Goal: Transaction & Acquisition: Purchase product/service

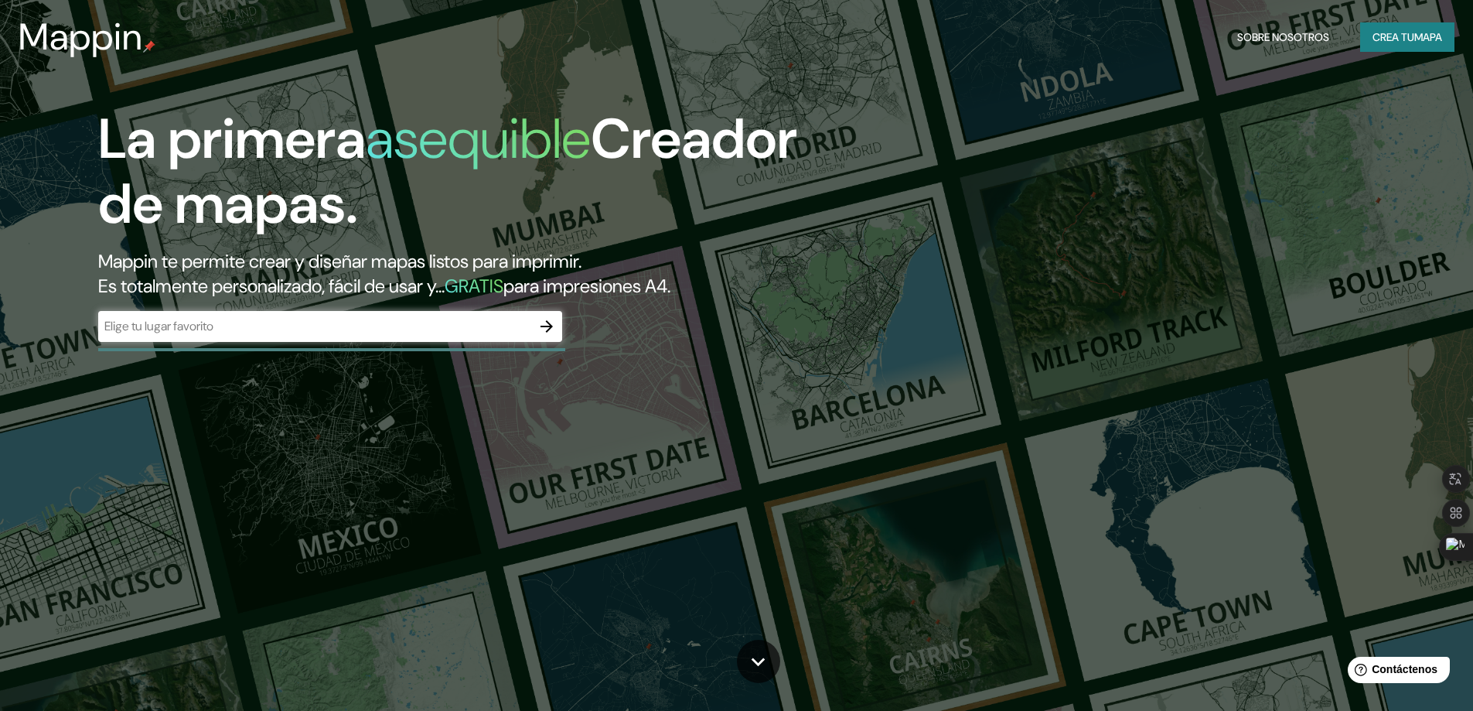
click at [270, 337] on div "​" at bounding box center [330, 326] width 464 height 31
type input "catamarca"
click at [545, 326] on icon "button" at bounding box center [547, 326] width 12 height 12
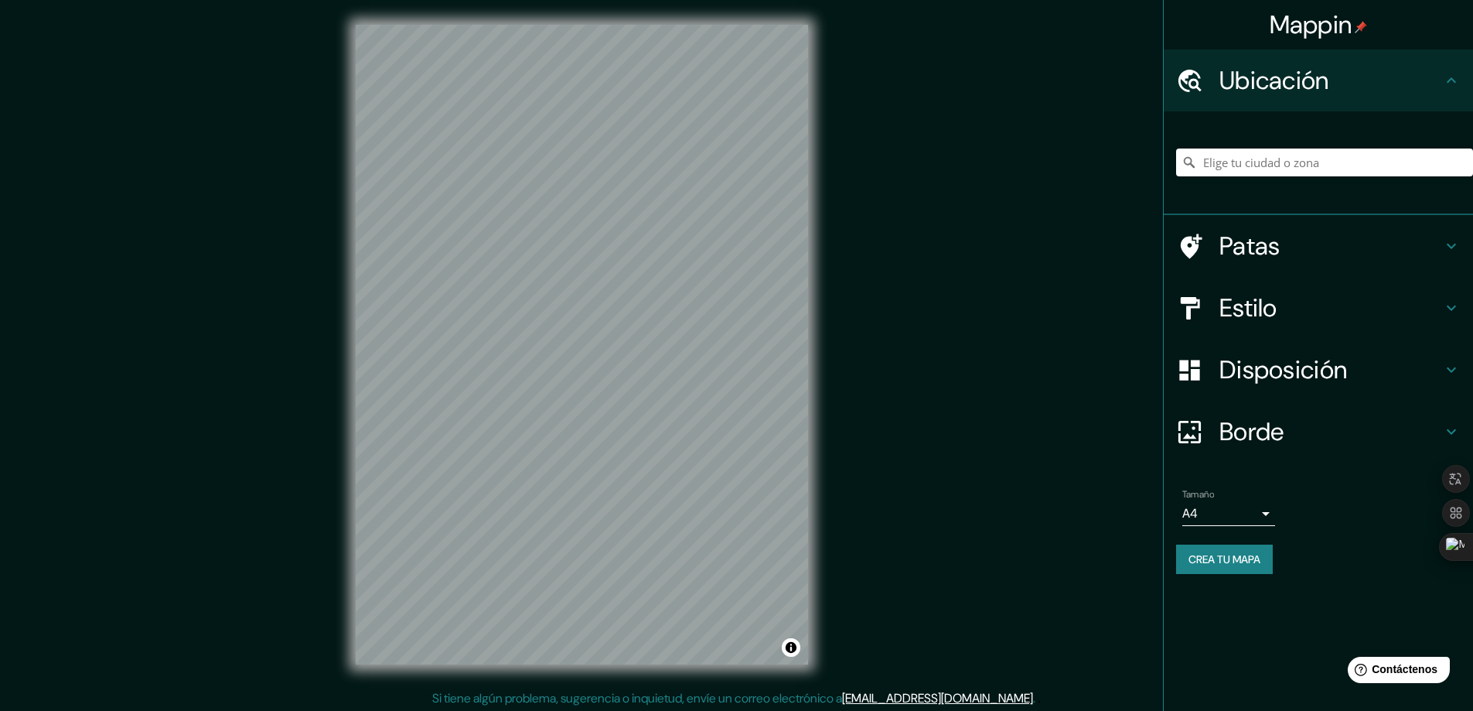
click at [867, 209] on div "Mappin Ubicación Patas Estilo Disposición Borde Elige un borde. Consejo : puede…" at bounding box center [736, 357] width 1473 height 714
click at [839, 228] on div "Mappin Ubicación Patas Estilo Disposición Borde Elige un borde. Consejo : puede…" at bounding box center [736, 357] width 1473 height 714
click at [972, 366] on div "Mappin Ubicación Patas Estilo Disposición Borde Elige un borde. Consejo : puede…" at bounding box center [736, 357] width 1473 height 714
click at [1318, 155] on input "Elige tu ciudad o zona" at bounding box center [1324, 162] width 297 height 28
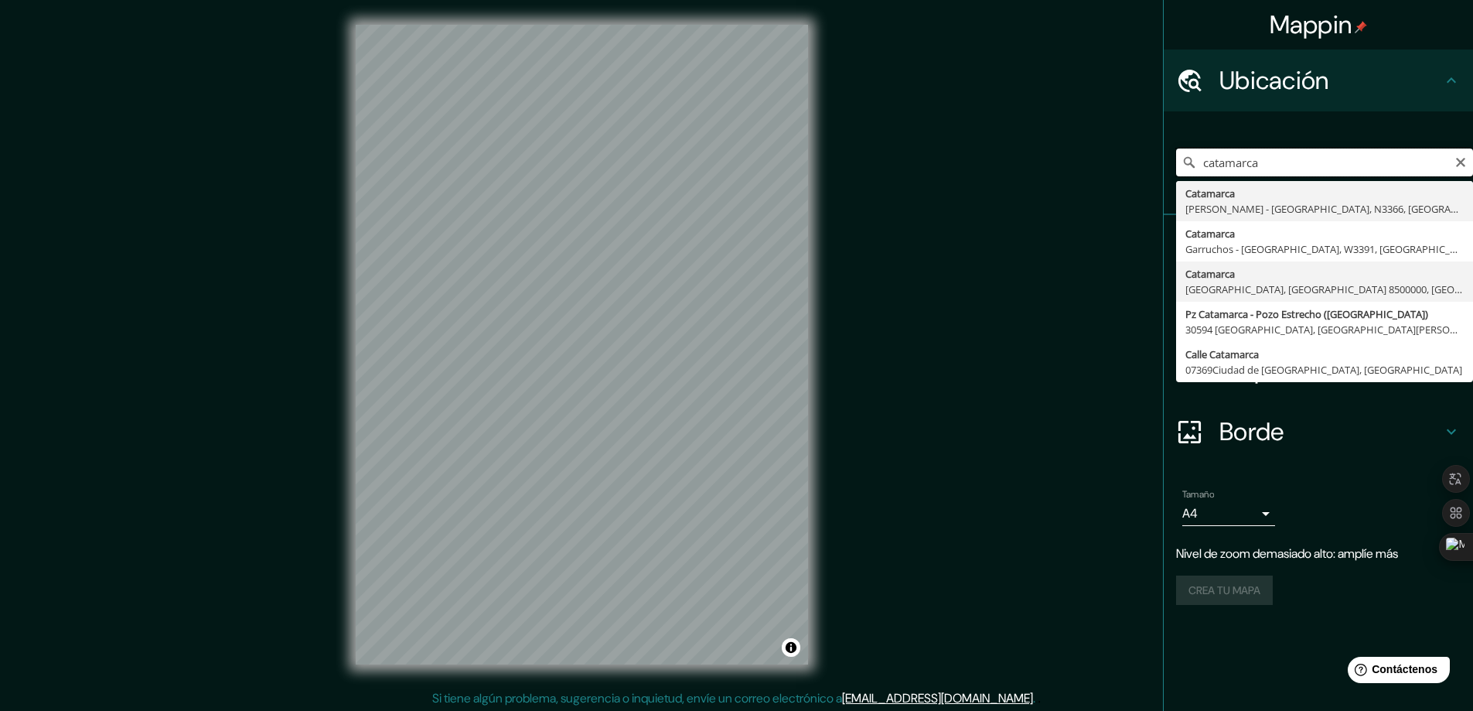
scroll to position [3, 0]
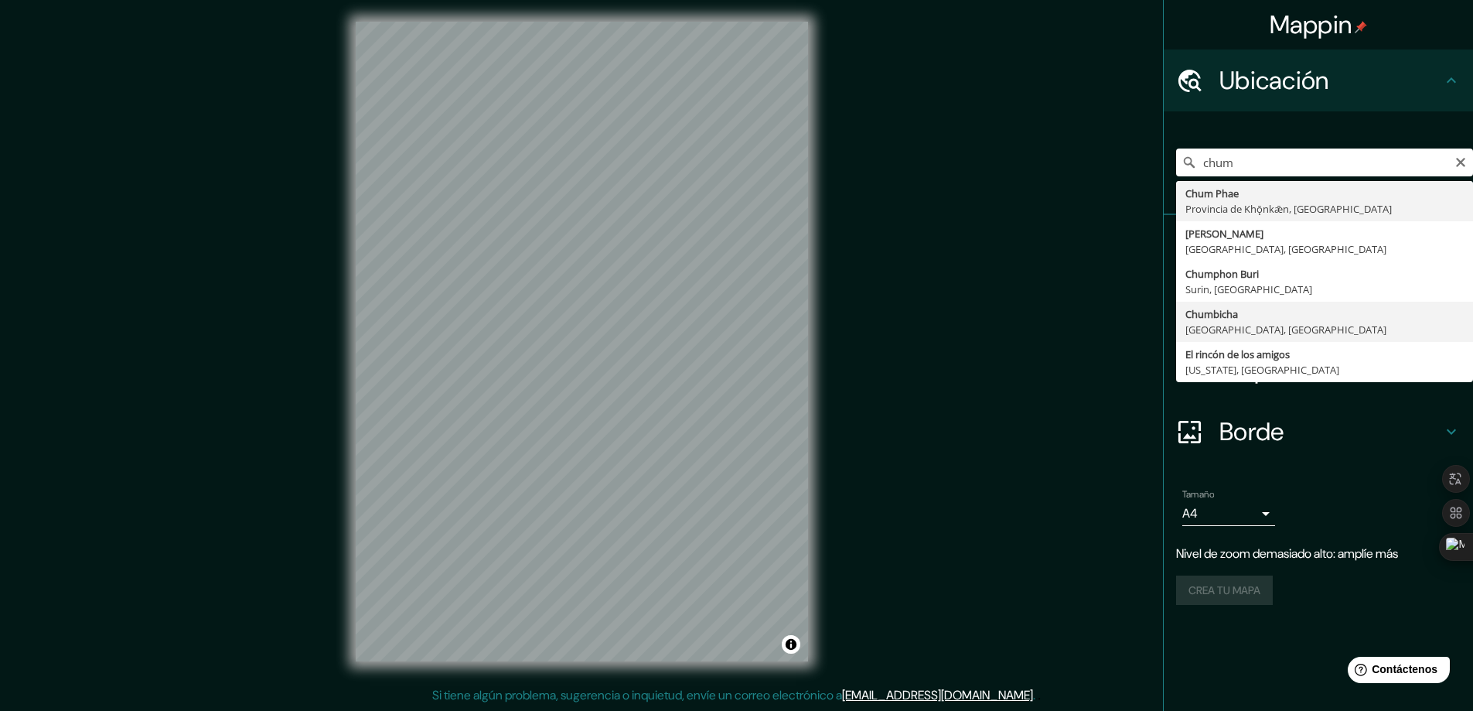
type input "[GEOGRAPHIC_DATA], [GEOGRAPHIC_DATA], [GEOGRAPHIC_DATA]"
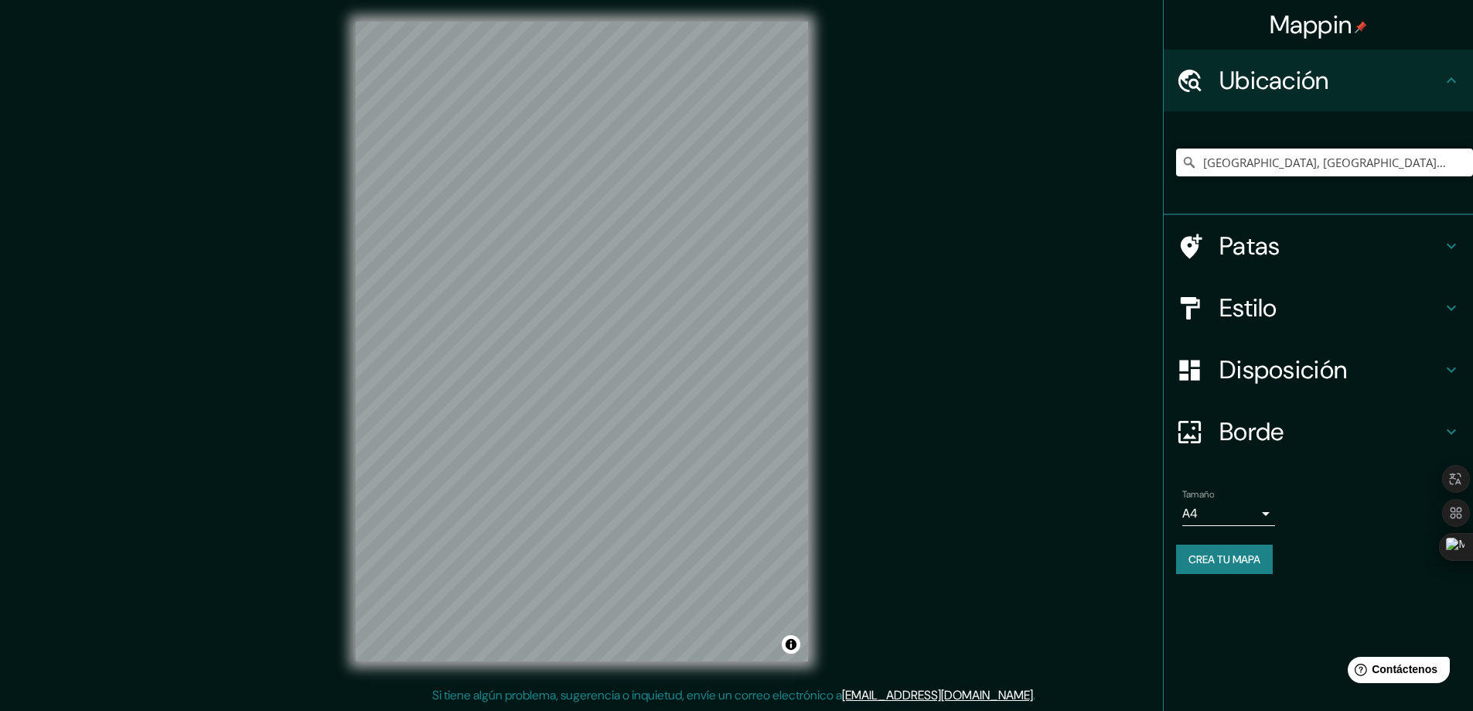
click at [1274, 305] on font "Estilo" at bounding box center [1248, 308] width 58 height 32
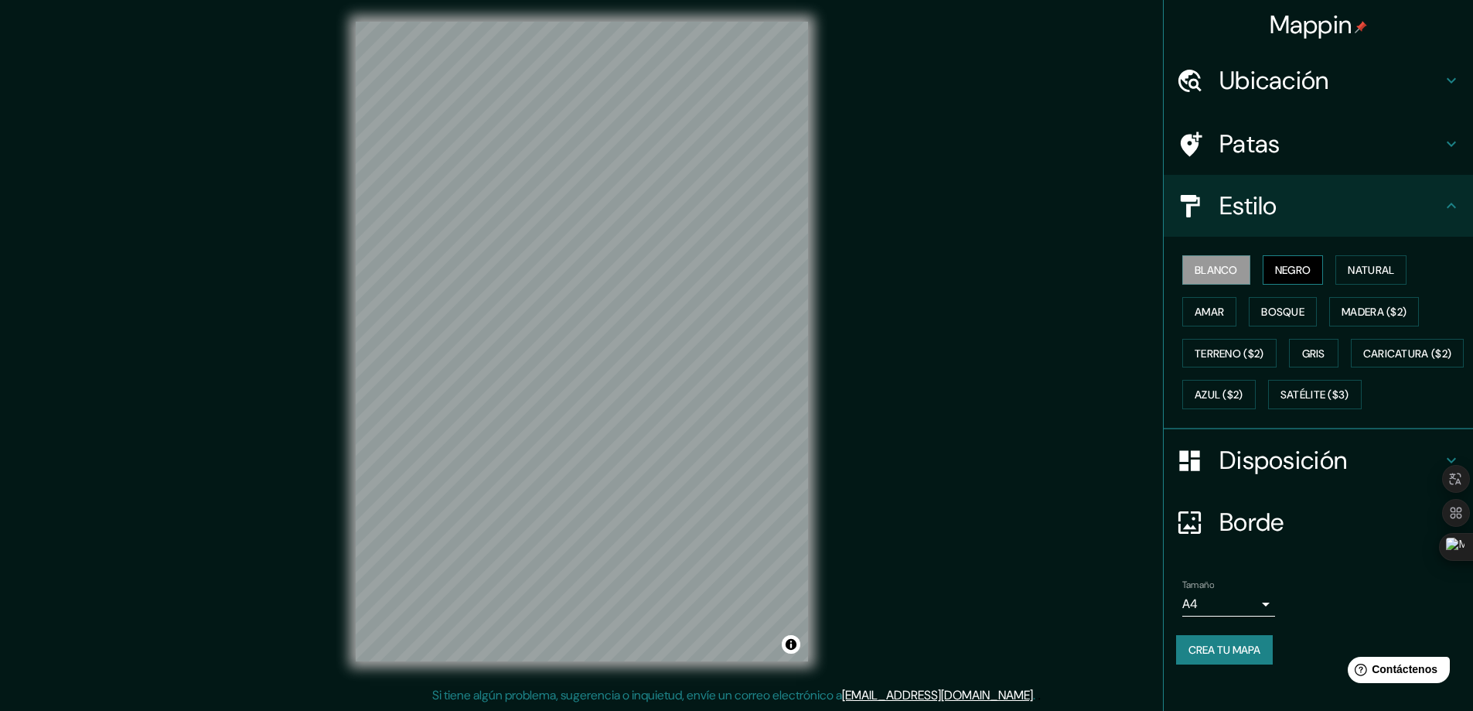
click at [1275, 270] on font "Negro" at bounding box center [1293, 270] width 36 height 14
click at [1213, 271] on font "Blanco" at bounding box center [1216, 270] width 43 height 14
click at [1376, 269] on font "Natural" at bounding box center [1371, 270] width 46 height 14
click at [1206, 316] on font "Amar" at bounding box center [1209, 312] width 29 height 14
click at [1271, 314] on font "Bosque" at bounding box center [1282, 312] width 43 height 14
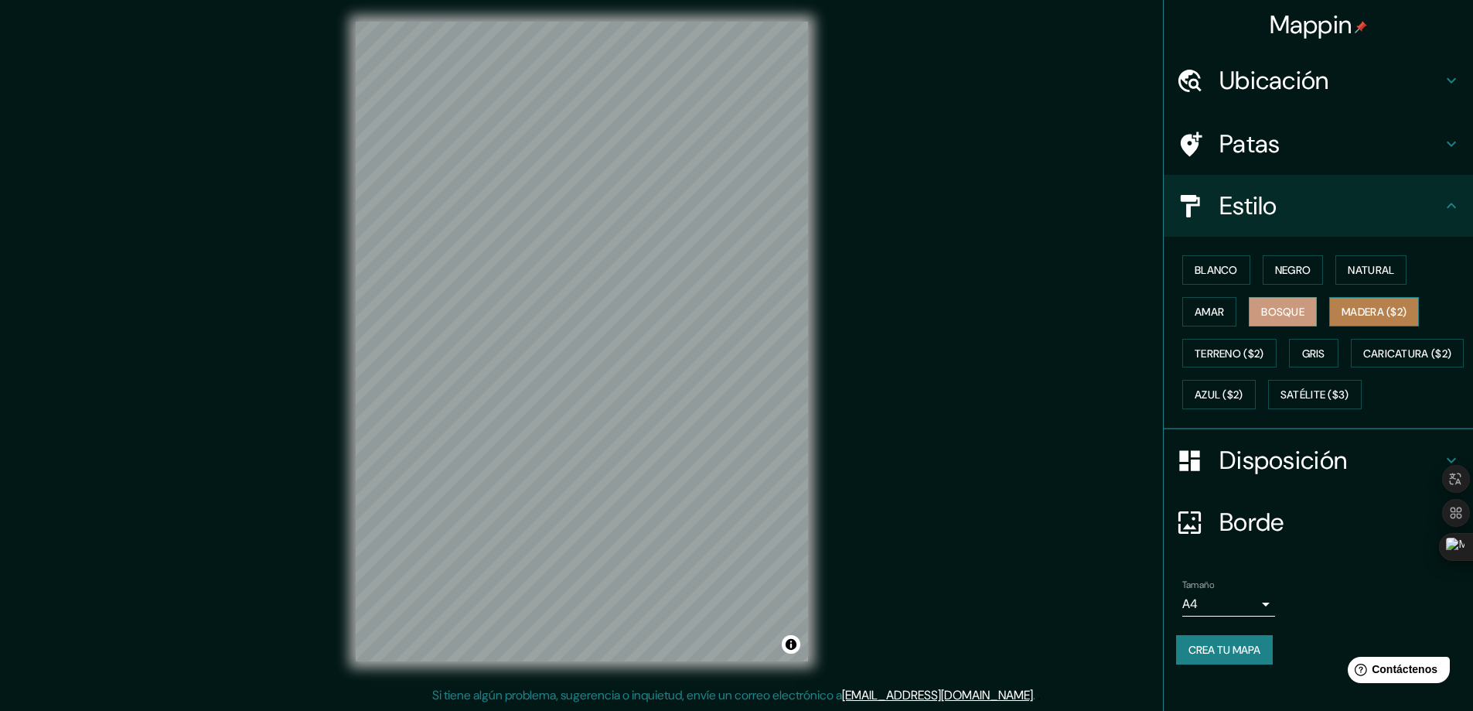
click at [1360, 319] on font "Madera ($2)" at bounding box center [1374, 312] width 65 height 20
click at [1204, 350] on font "Terreno ($2)" at bounding box center [1230, 353] width 70 height 14
click at [1313, 355] on font "Gris" at bounding box center [1313, 353] width 23 height 14
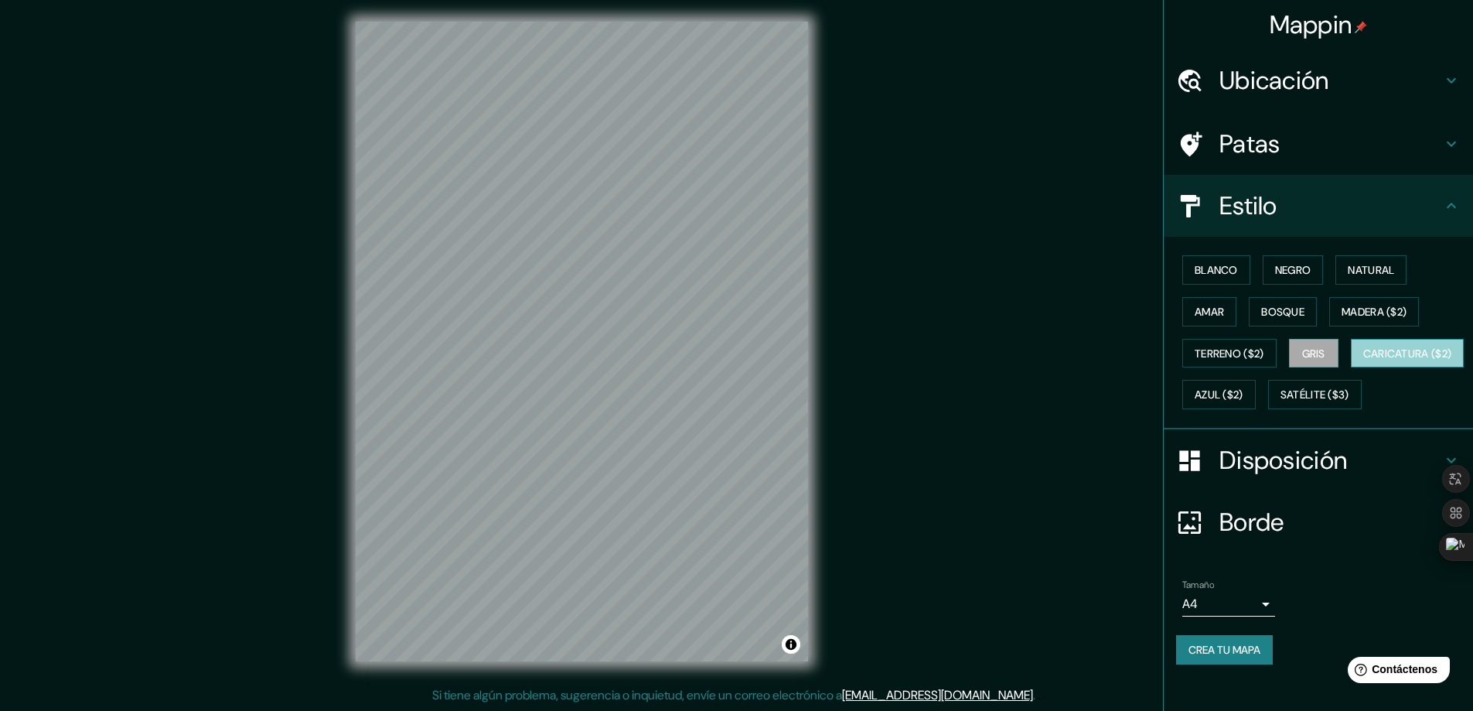
click at [1363, 360] on font "Caricatura ($2)" at bounding box center [1407, 353] width 89 height 14
click at [1281, 402] on font "Satélite ($3)" at bounding box center [1315, 395] width 69 height 14
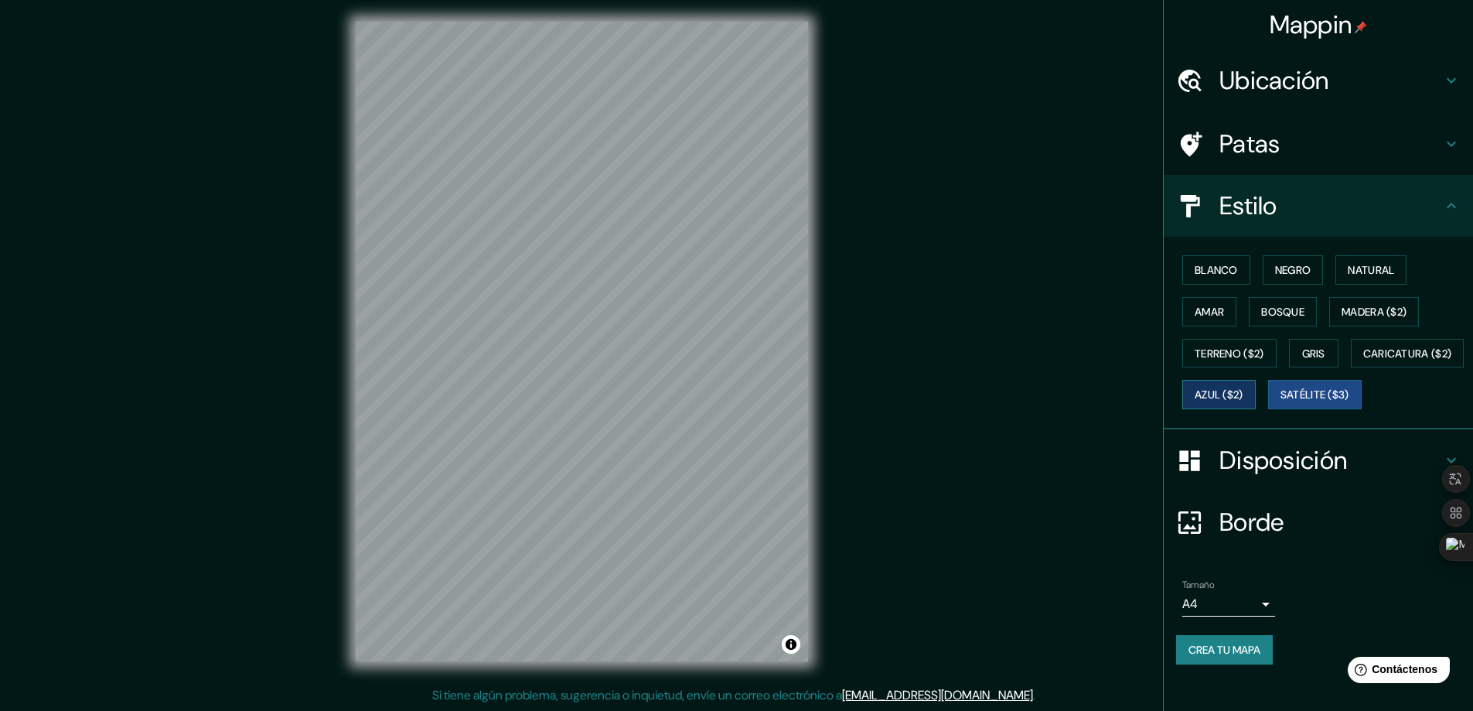
click at [1243, 400] on font "Azul ($2)" at bounding box center [1219, 395] width 49 height 14
click at [1359, 262] on font "Natural" at bounding box center [1371, 270] width 46 height 20
click at [1353, 476] on h4 "Disposición" at bounding box center [1330, 460] width 223 height 31
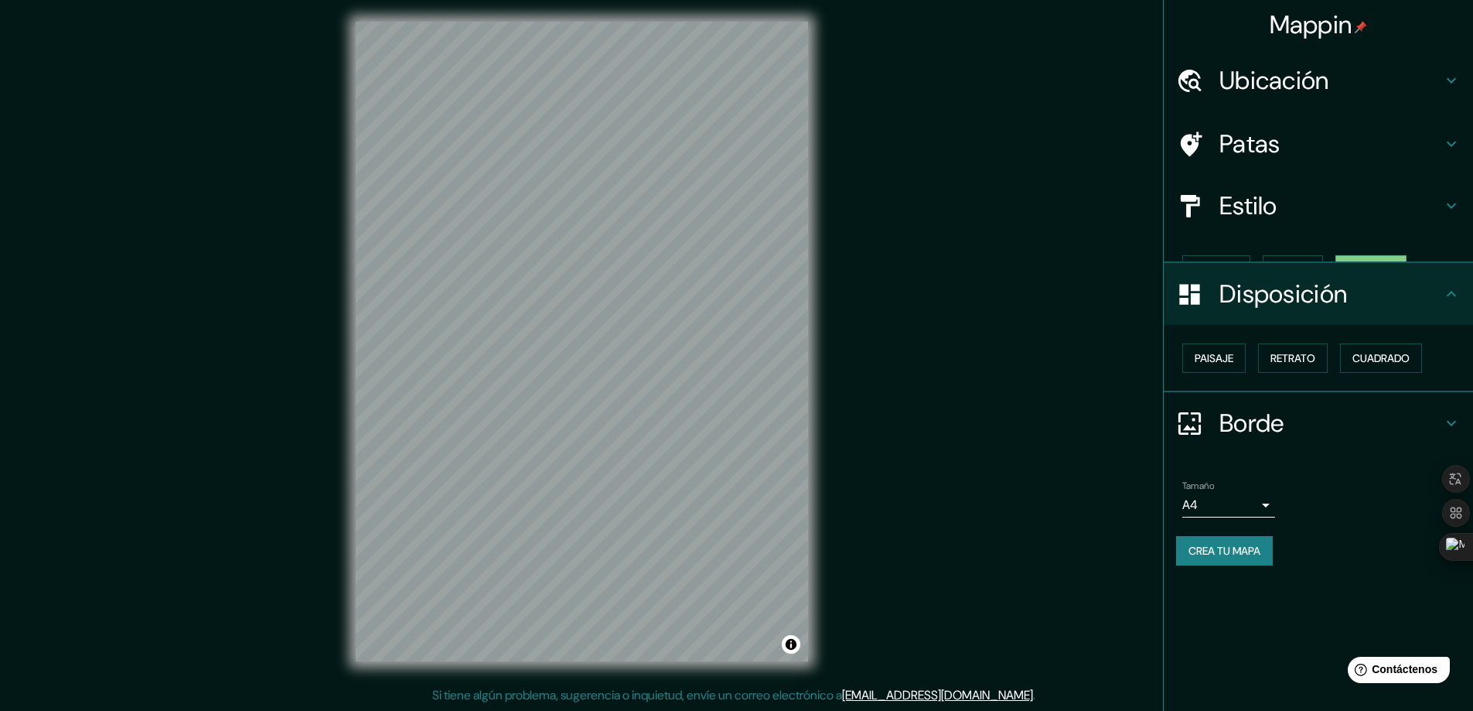
scroll to position [0, 0]
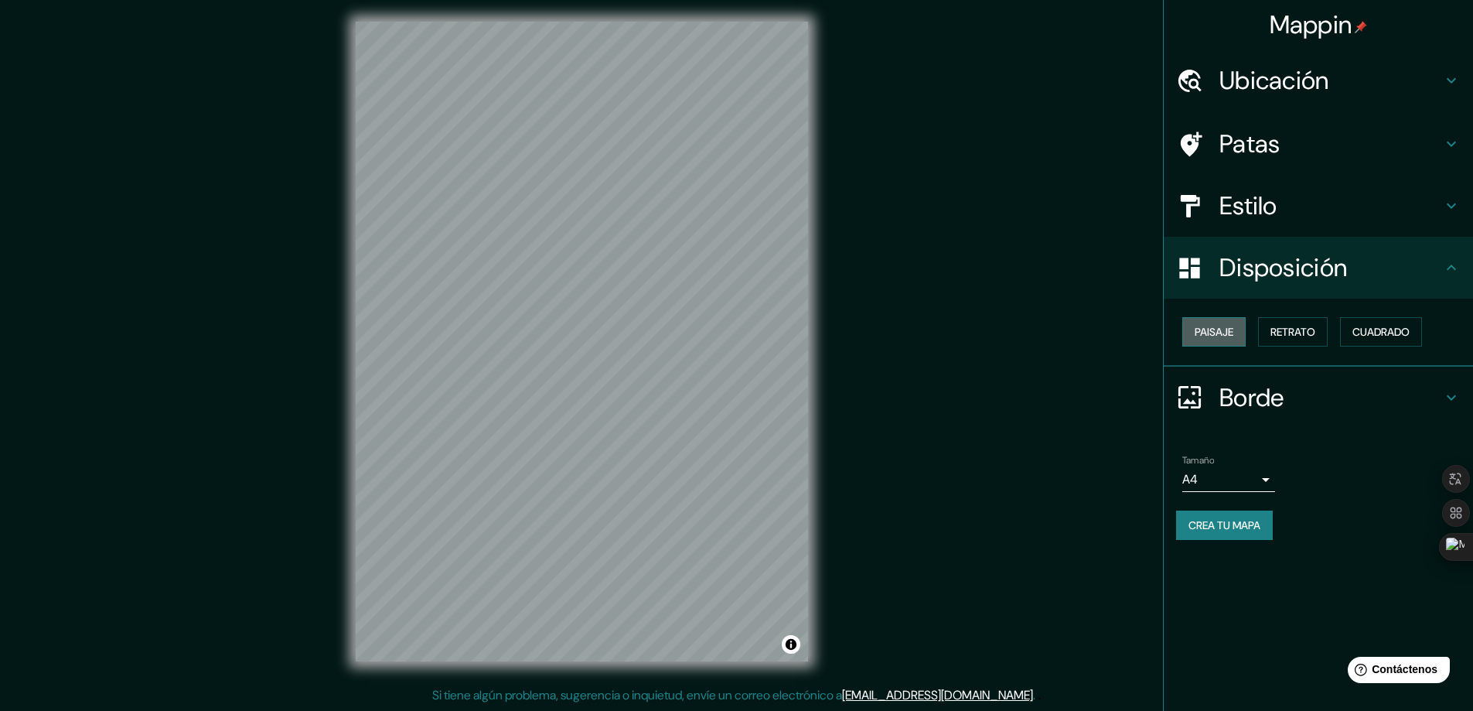
click at [1228, 330] on font "Paisaje" at bounding box center [1214, 332] width 39 height 14
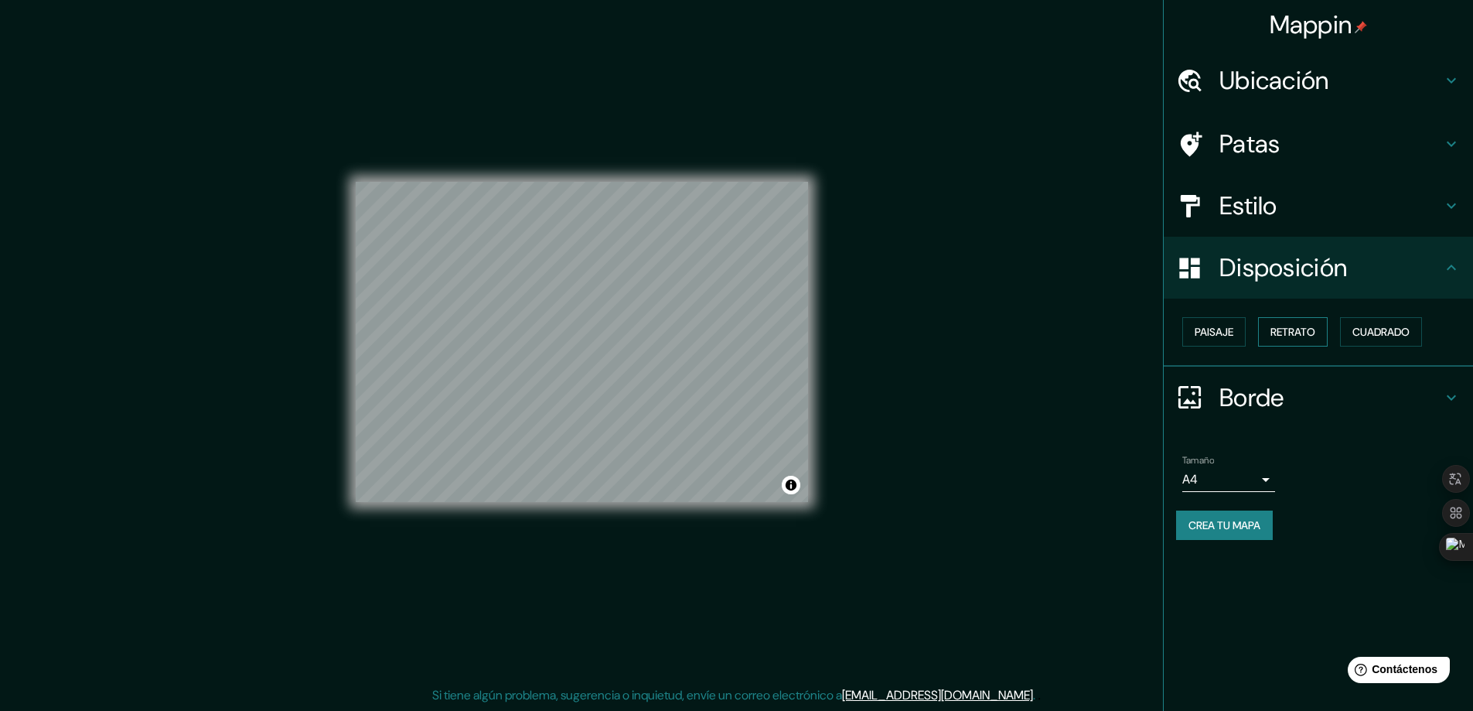
click at [1303, 329] on font "Retrato" at bounding box center [1293, 332] width 45 height 14
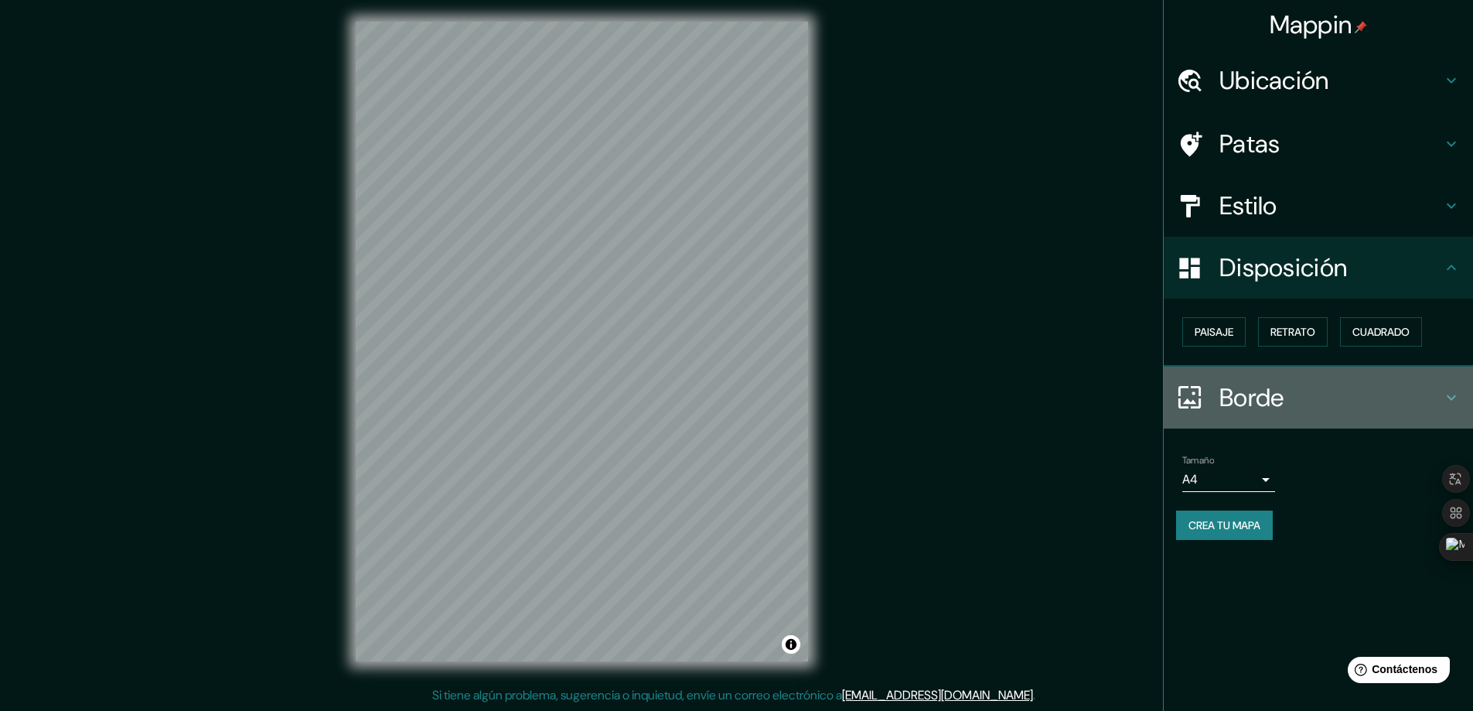
click at [1391, 396] on h4 "Borde" at bounding box center [1330, 397] width 223 height 31
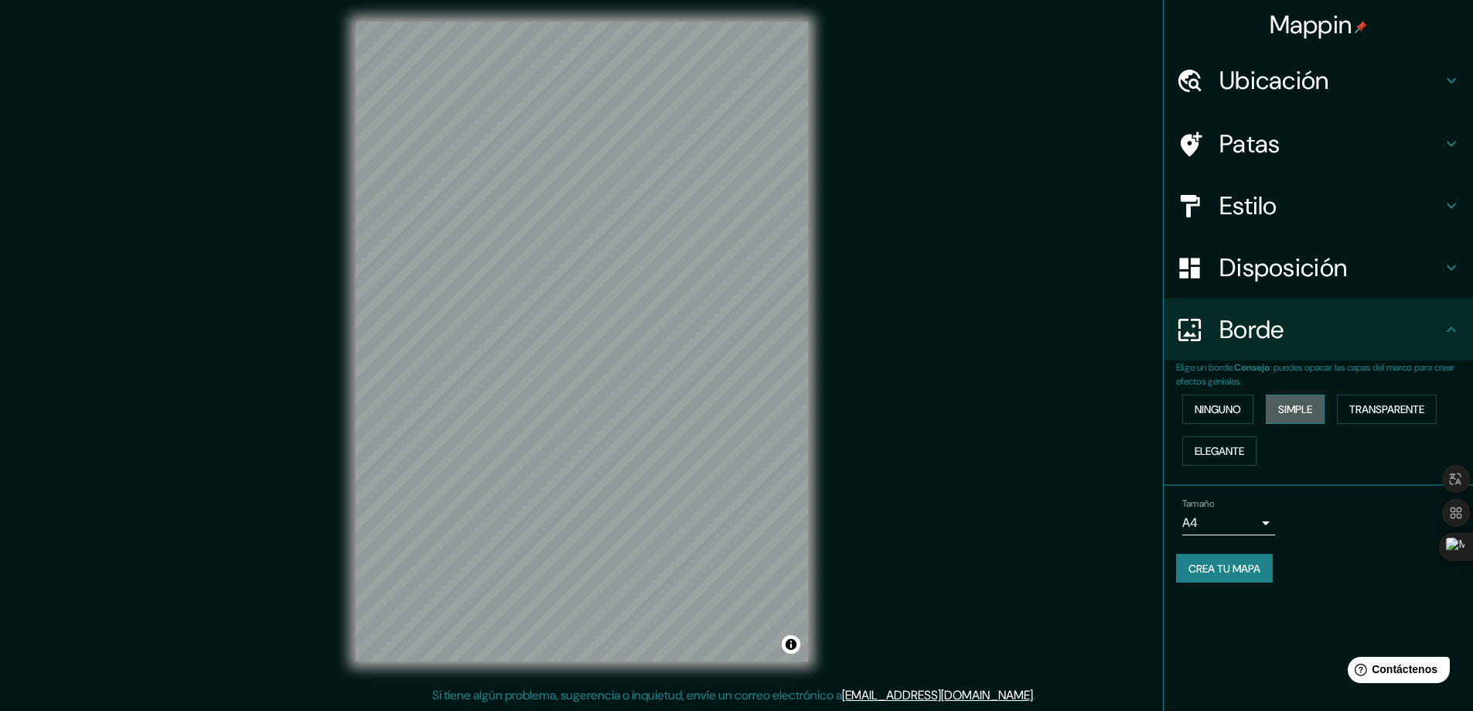
click at [1292, 414] on font "Simple" at bounding box center [1295, 409] width 34 height 14
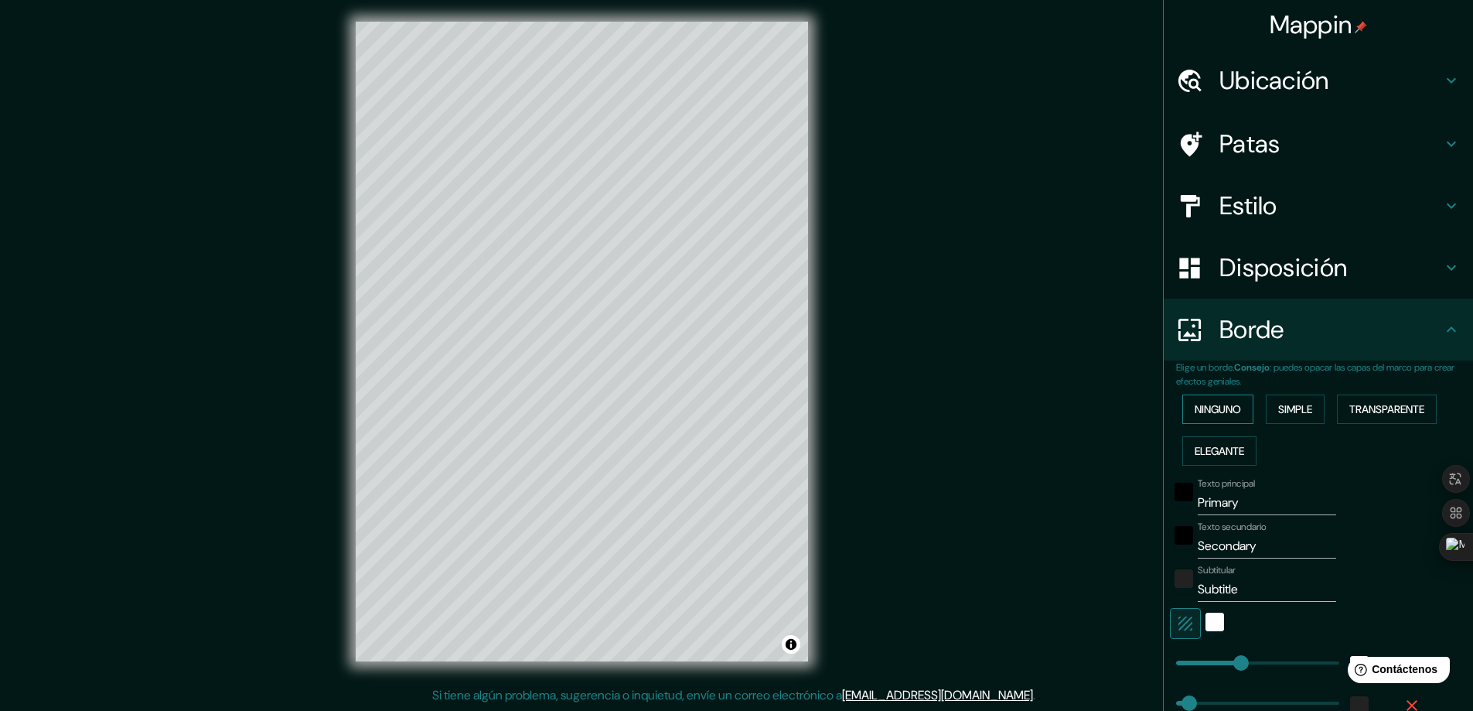
click at [1219, 410] on font "Ninguno" at bounding box center [1218, 409] width 46 height 14
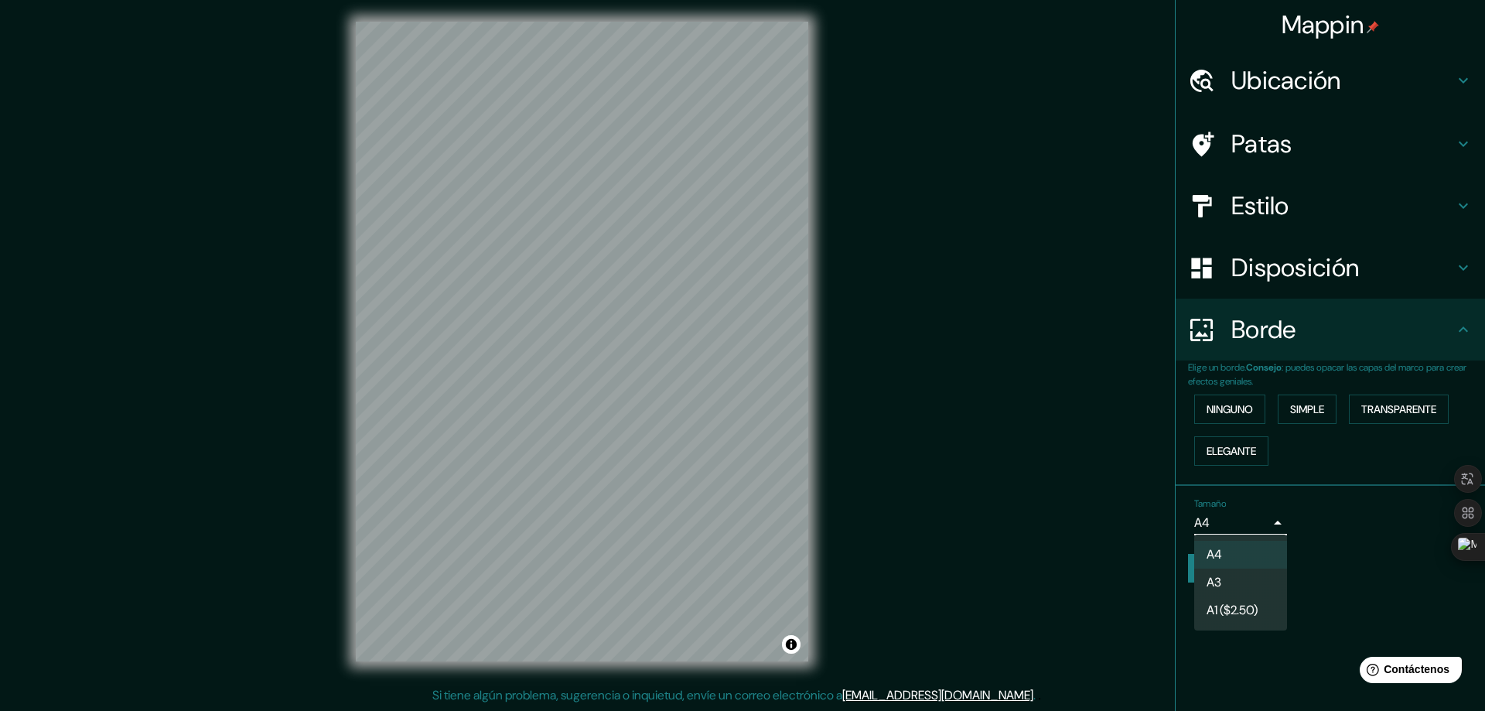
click at [1219, 521] on body "Mappin Ubicación Chumbicha, [GEOGRAPHIC_DATA], [GEOGRAPHIC_DATA] Patas Estilo D…" at bounding box center [742, 352] width 1485 height 711
click at [1230, 588] on li "A3" at bounding box center [1240, 583] width 93 height 29
type input "a4"
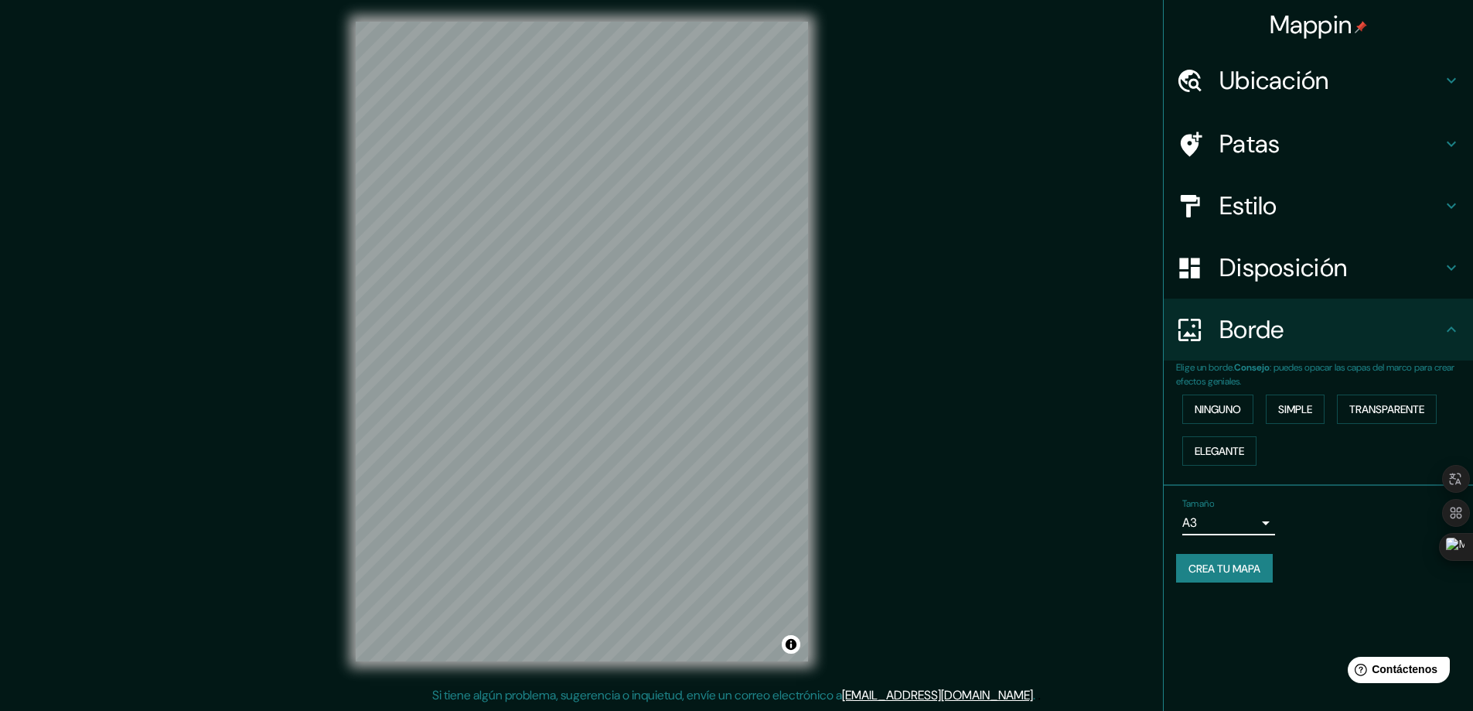
click at [1260, 570] on font "Crea tu mapa" at bounding box center [1225, 568] width 72 height 14
click at [1247, 569] on font "Crea tu mapa" at bounding box center [1225, 568] width 72 height 14
click at [1456, 513] on icon at bounding box center [1456, 513] width 14 height 14
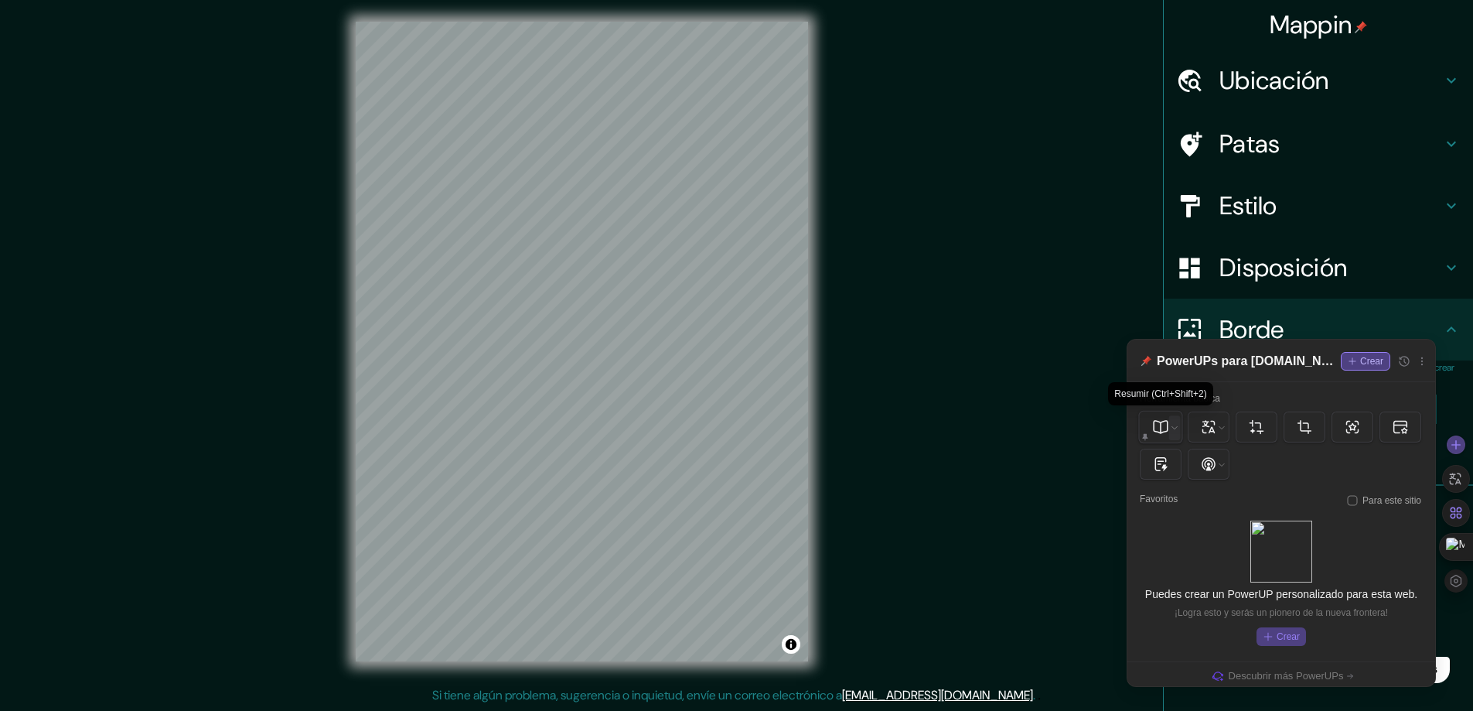
click at [1169, 423] on div at bounding box center [1175, 427] width 12 height 25
click at [1214, 419] on icon at bounding box center [1208, 427] width 16 height 16
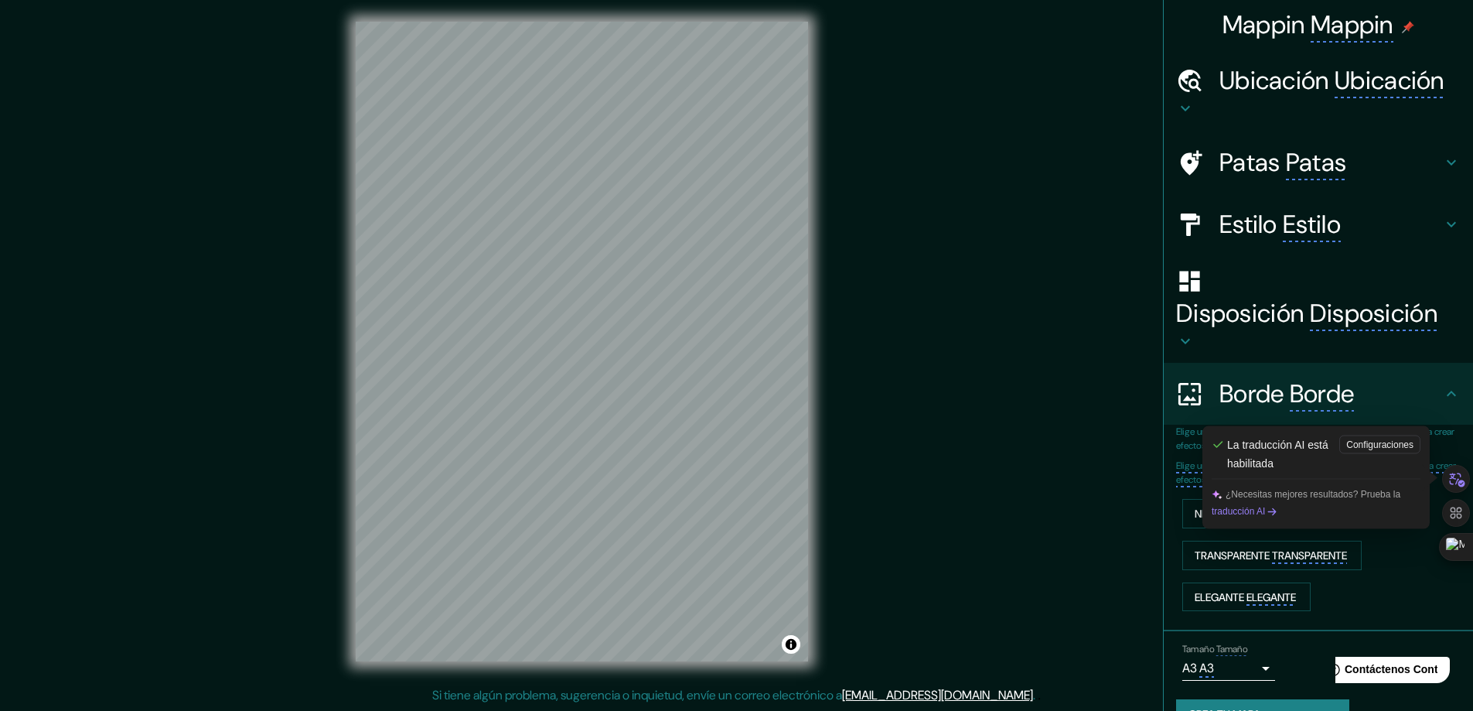
click at [1408, 572] on div "Ninguno NINGUNO Simple SIMPLE Transparente TRANSPARENTE Elegante ELEGANTE" at bounding box center [1324, 555] width 297 height 124
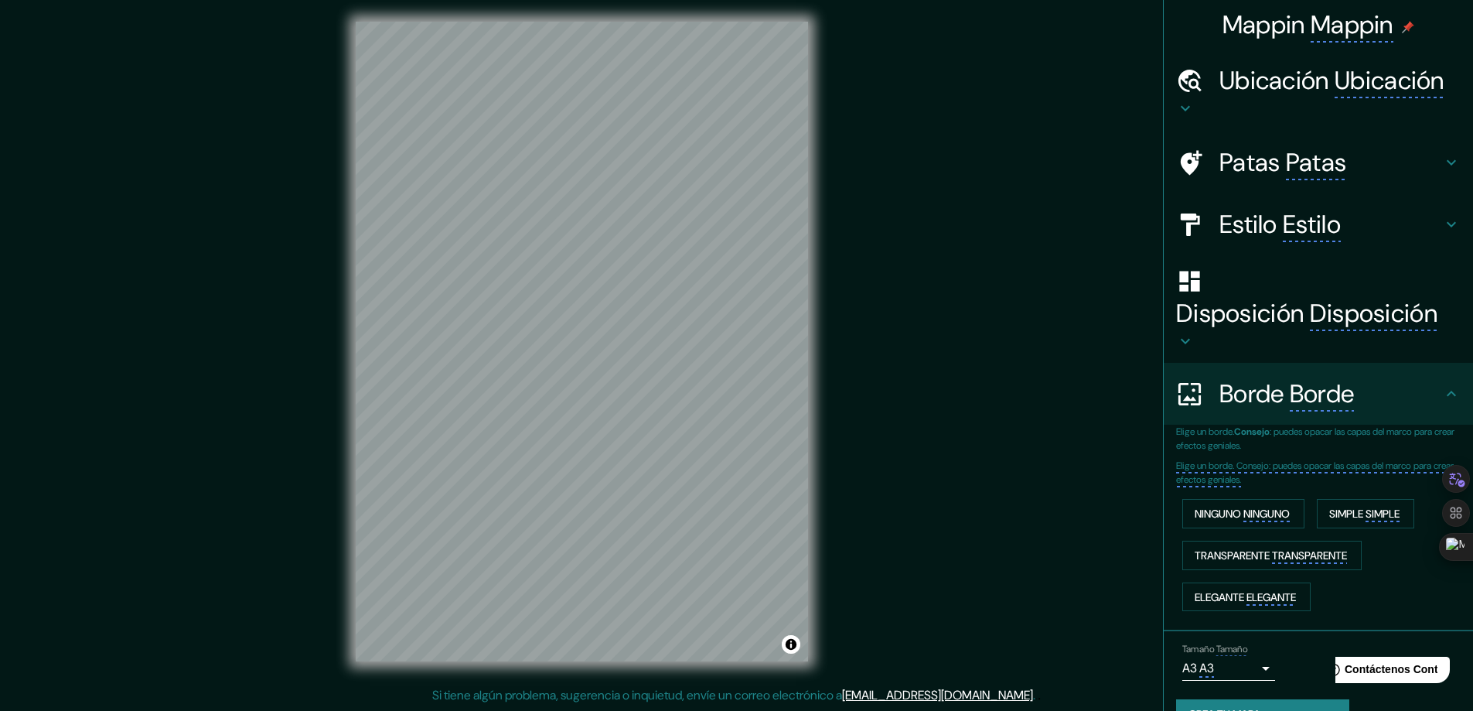
click at [1375, 320] on monica-translate-translate "Disposición" at bounding box center [1374, 314] width 128 height 34
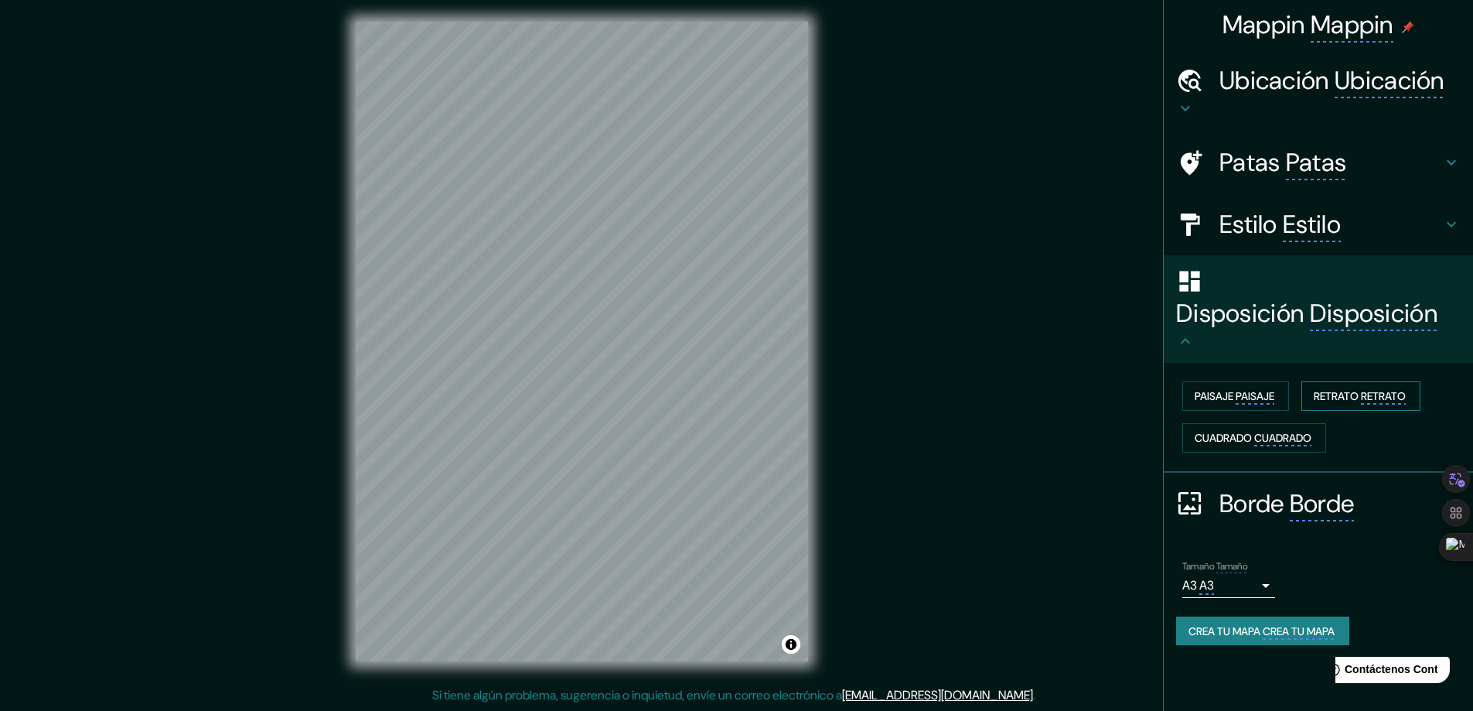
click at [1401, 397] on monica-translate-translate "RETRATO" at bounding box center [1383, 396] width 45 height 15
click at [1260, 401] on monica-translate-translate "PAISAJE" at bounding box center [1255, 396] width 39 height 15
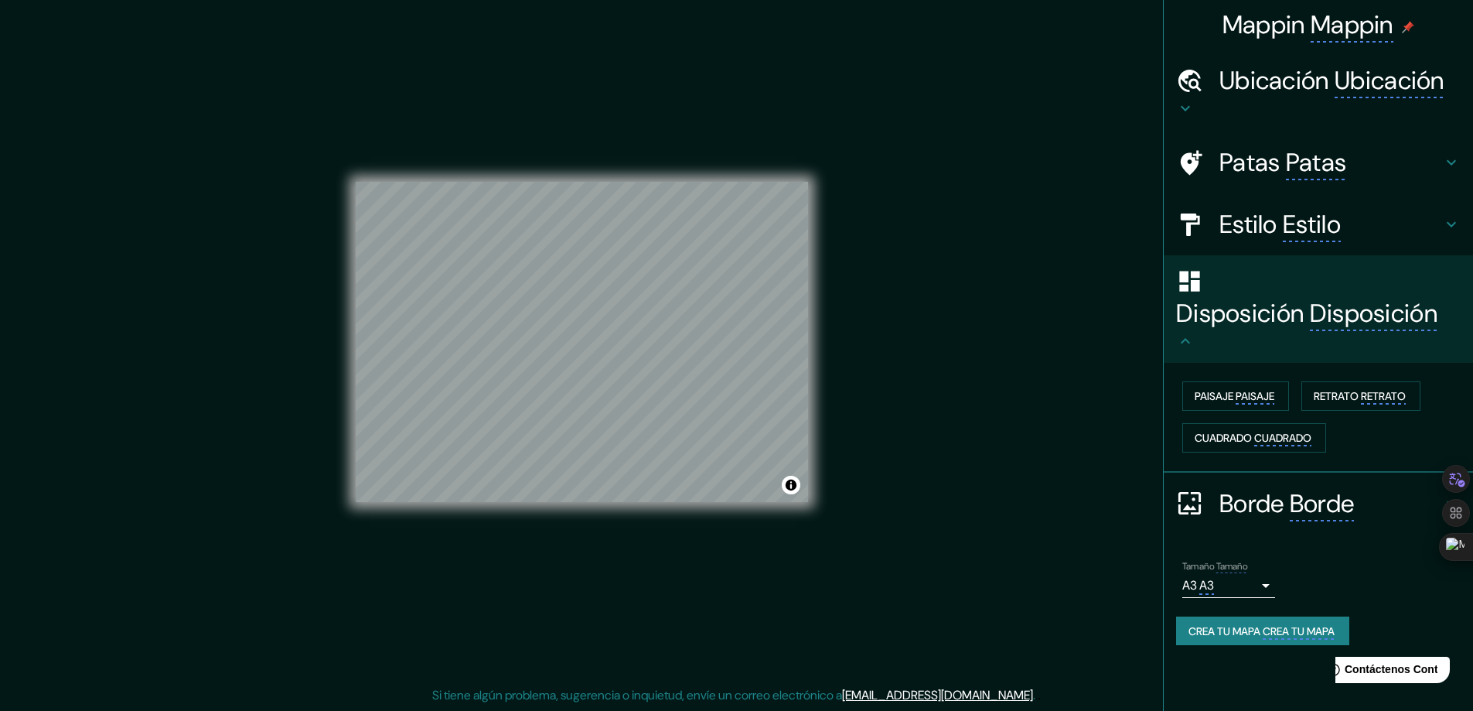
click at [626, 503] on div "© Mapbox © OpenStreetMap Improve this map" at bounding box center [582, 342] width 452 height 640
click at [1265, 583] on body "Mappin Mappin Ubicación Ubicación [GEOGRAPHIC_DATA], [GEOGRAPHIC_DATA], [GEOGRA…" at bounding box center [742, 352] width 1485 height 711
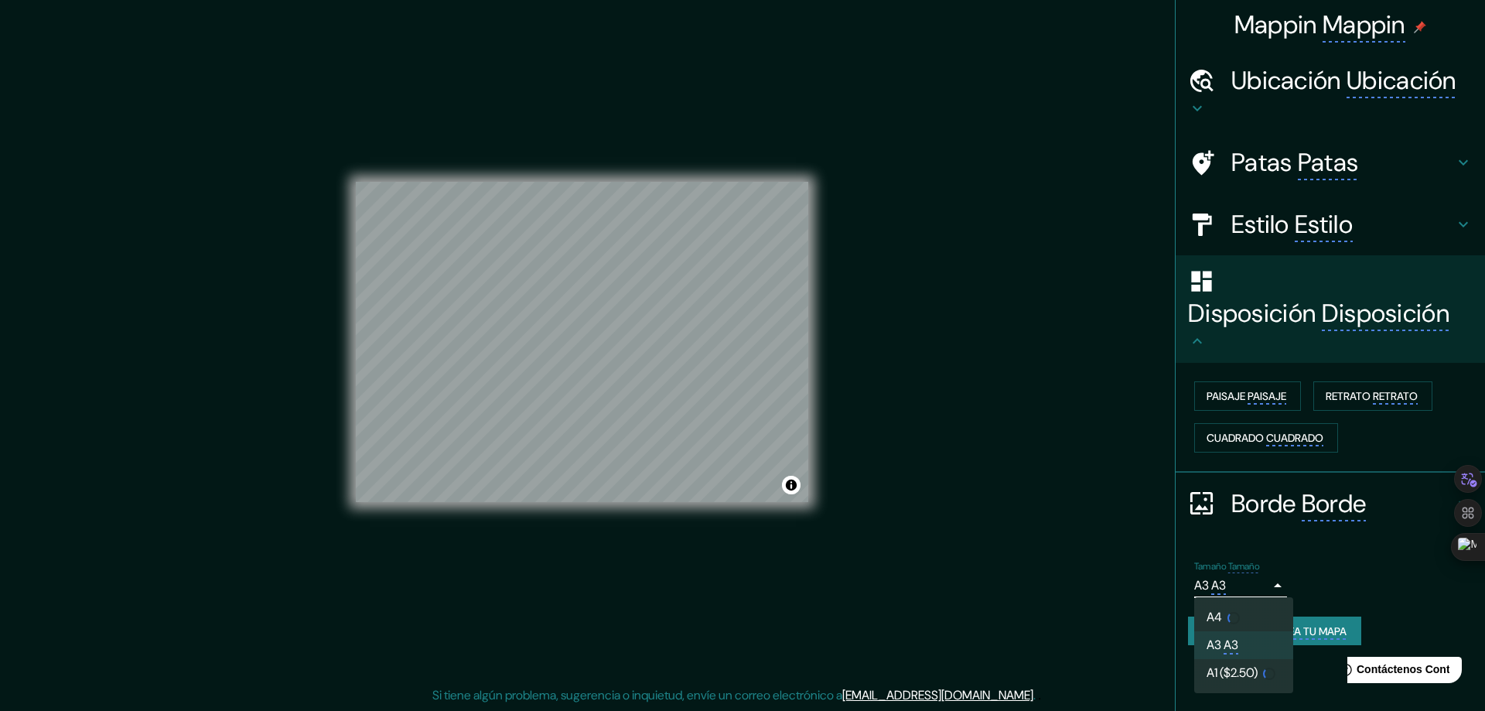
click at [1240, 642] on monica-translate-space at bounding box center [1239, 644] width 2 height 16
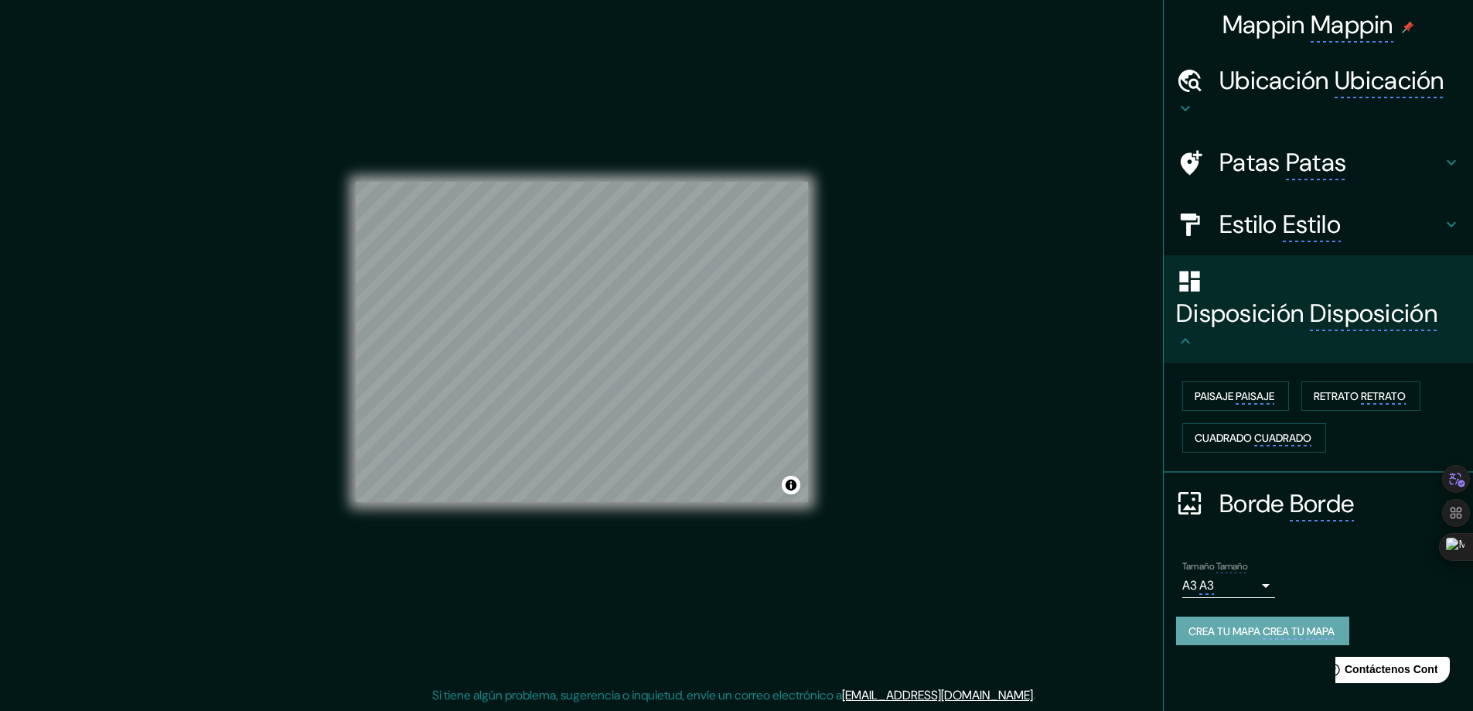
click at [1251, 630] on monica-translate-origin-text "Crea tu mapa" at bounding box center [1225, 631] width 72 height 14
click at [1251, 633] on monica-translate-origin-text "Crea tu mapa" at bounding box center [1225, 631] width 72 height 14
click at [1457, 445] on icon at bounding box center [1455, 445] width 9 height 1
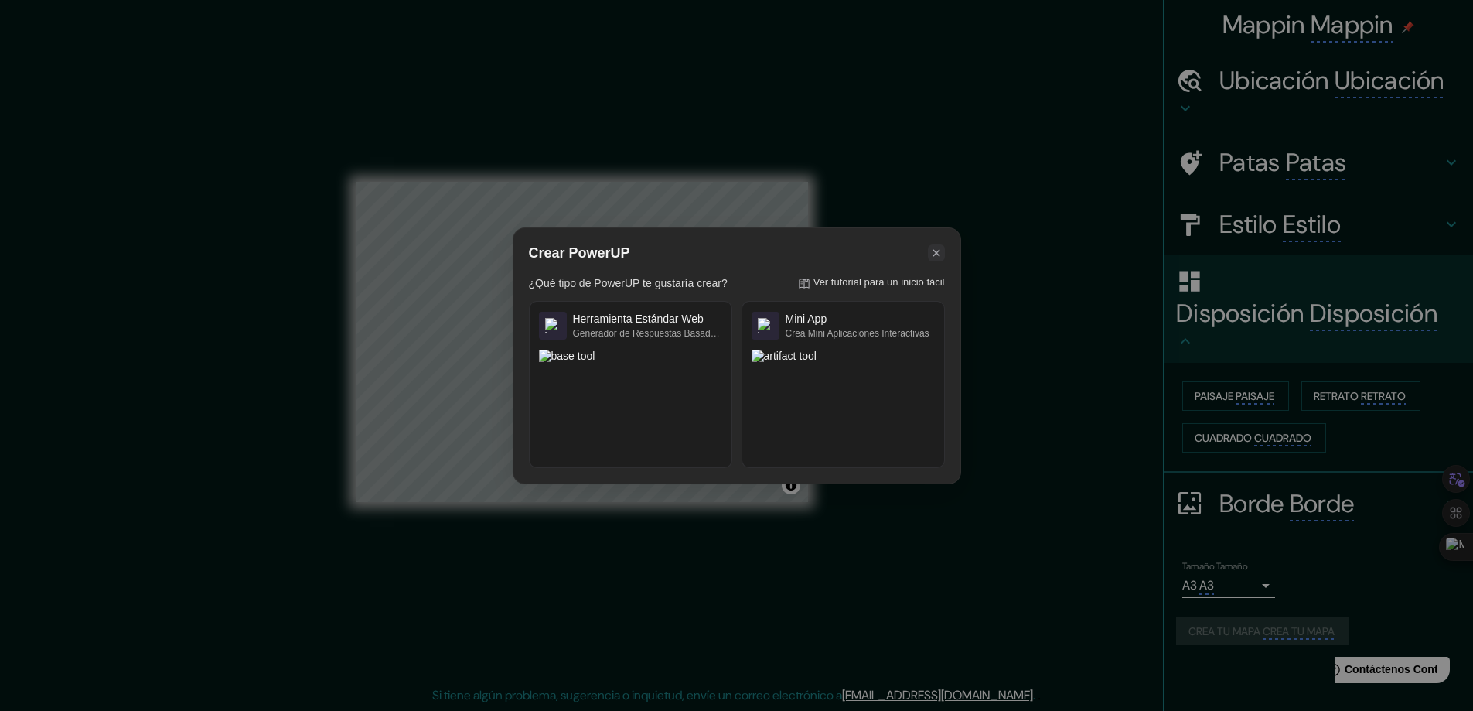
click at [940, 247] on icon at bounding box center [936, 253] width 14 height 14
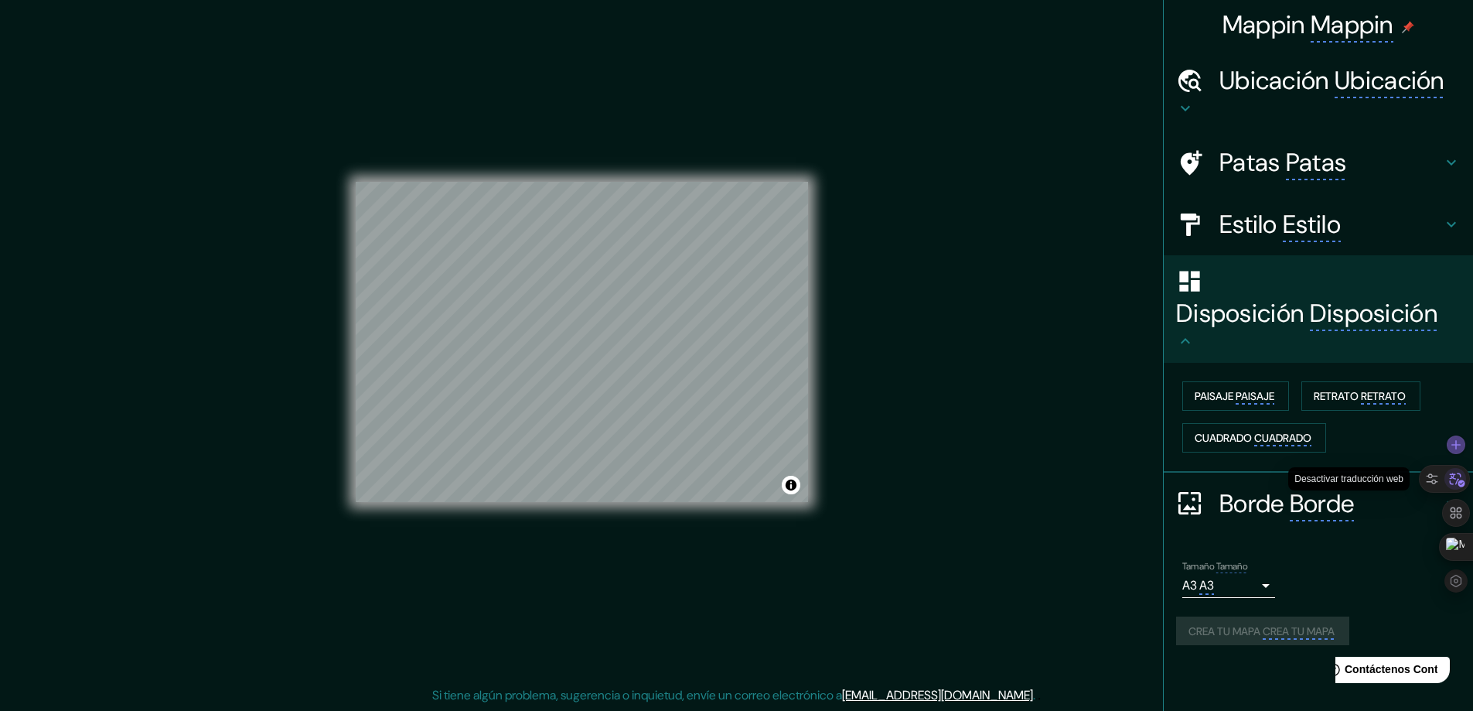
click at [1458, 483] on icon at bounding box center [1455, 478] width 23 height 23
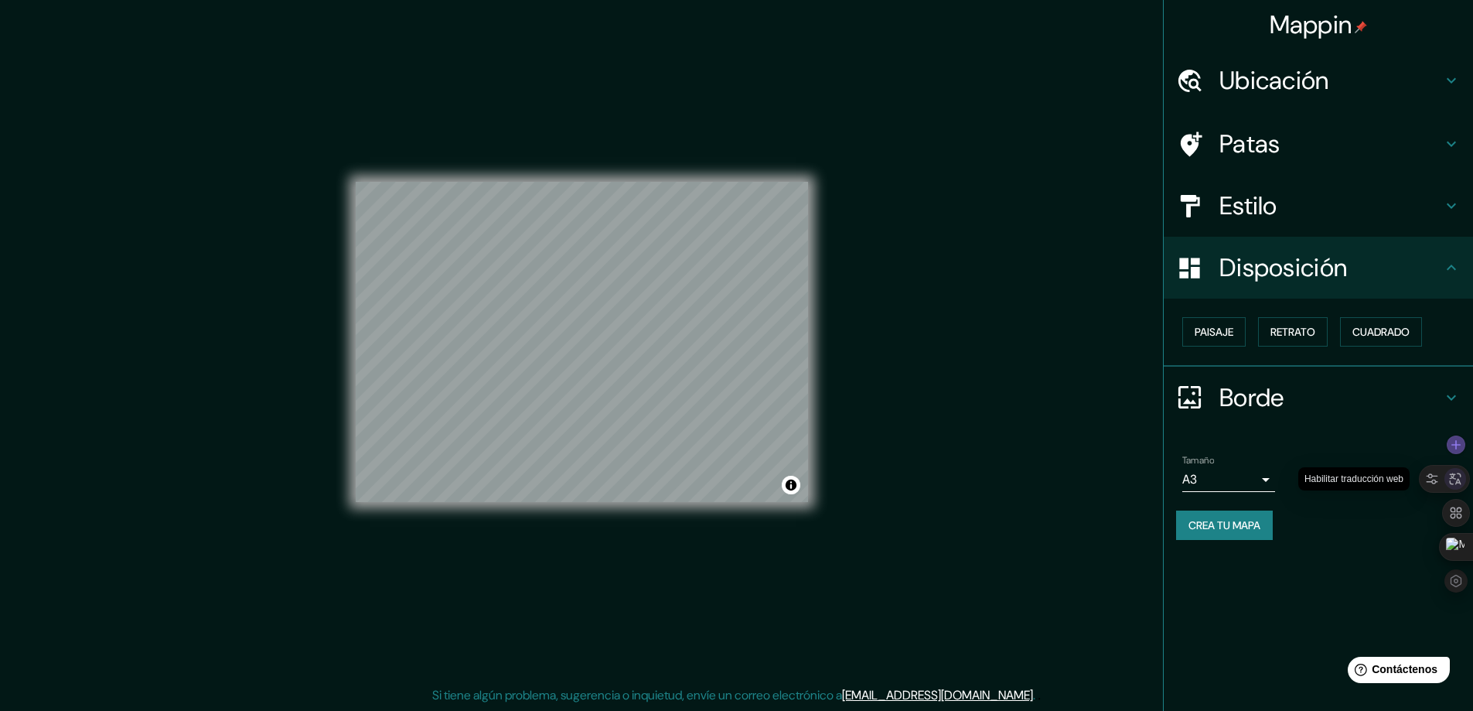
click at [1458, 483] on icon at bounding box center [1456, 479] width 12 height 12
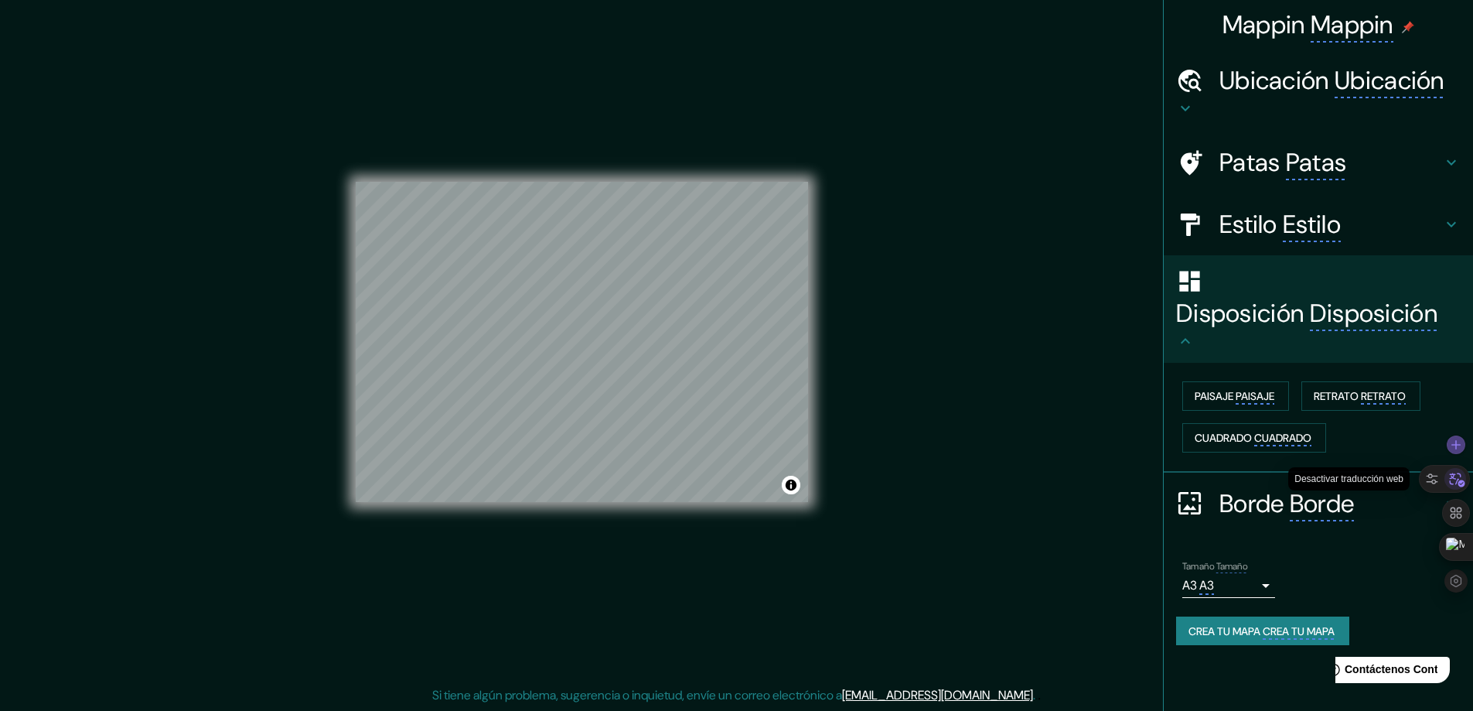
click at [1458, 483] on icon at bounding box center [1455, 478] width 23 height 23
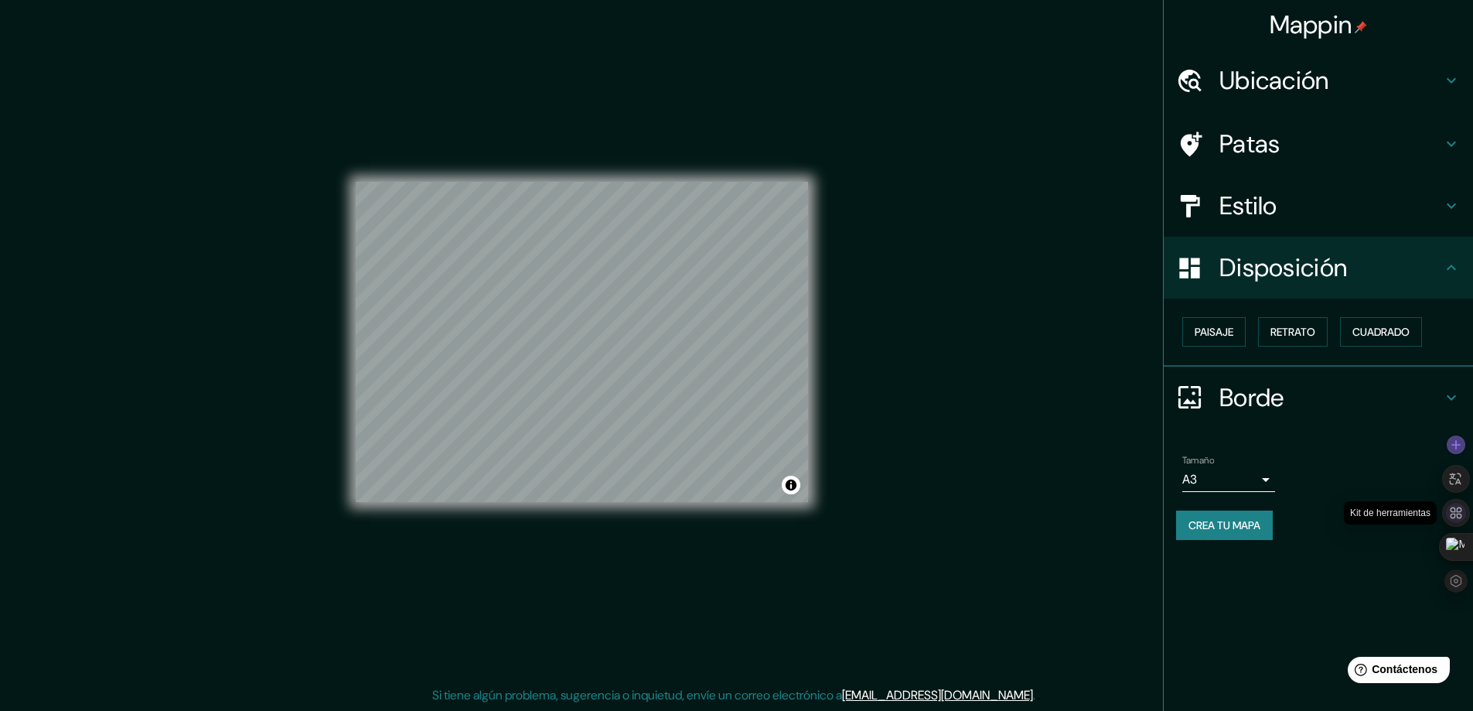
click at [1455, 513] on icon at bounding box center [1456, 513] width 14 height 14
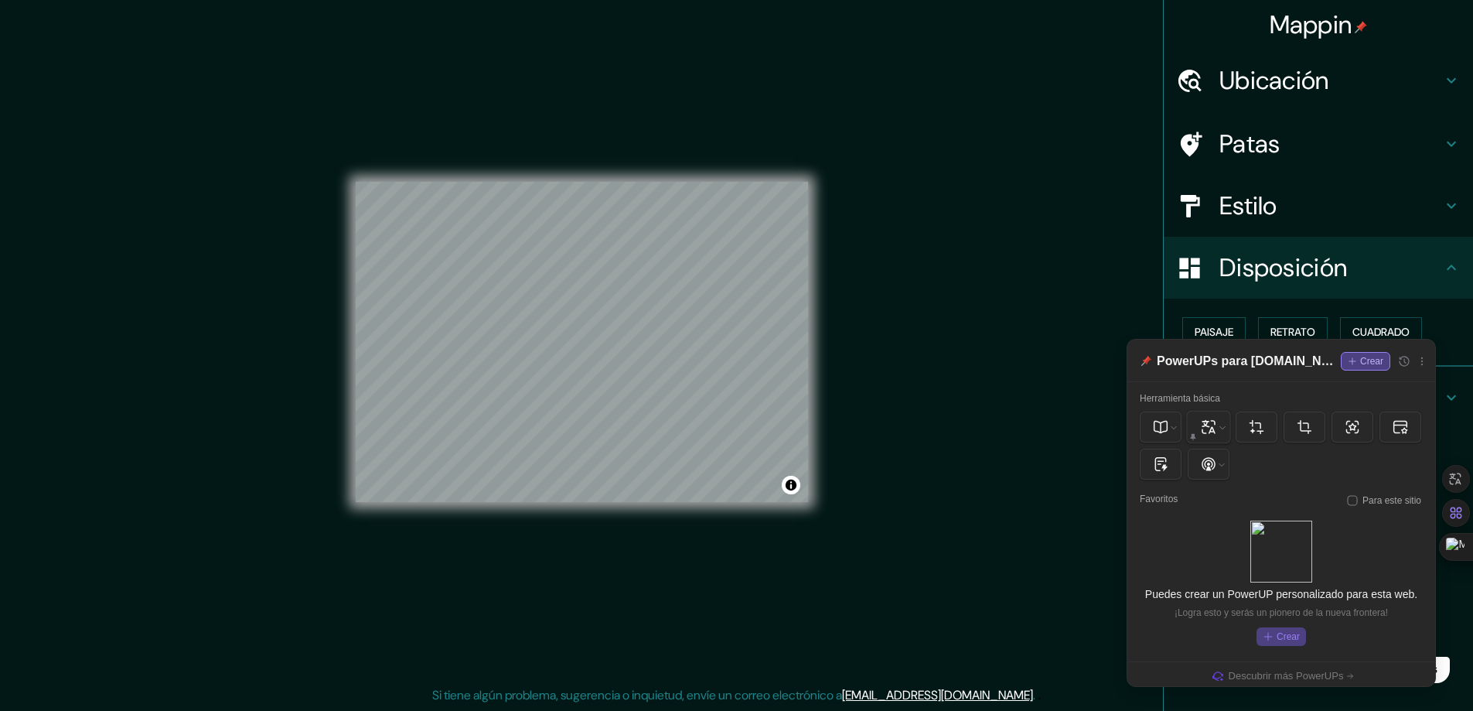
click at [1450, 622] on div "Mappin Ubicación Chumbicha, [GEOGRAPHIC_DATA], [GEOGRAPHIC_DATA] Patas Estilo D…" at bounding box center [1318, 355] width 310 height 711
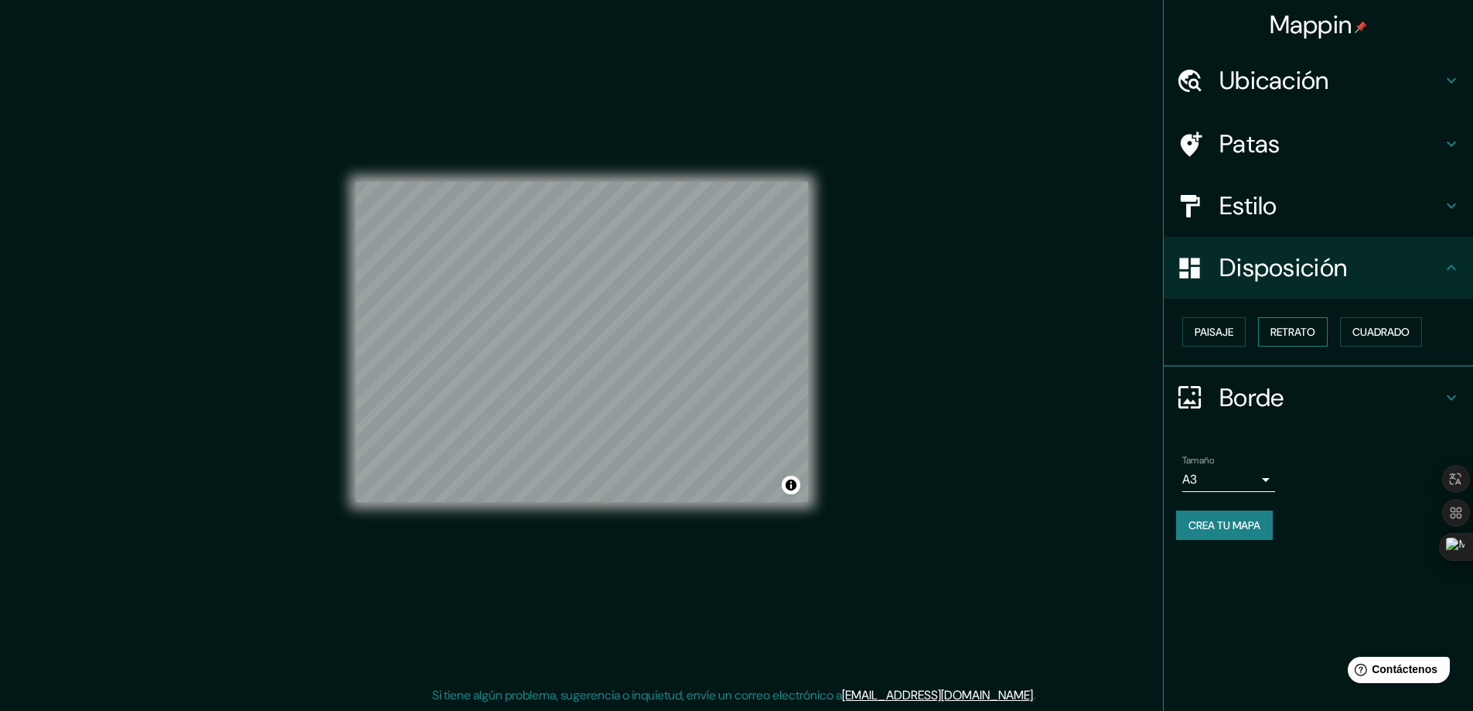
click at [1283, 326] on font "Retrato" at bounding box center [1293, 332] width 45 height 14
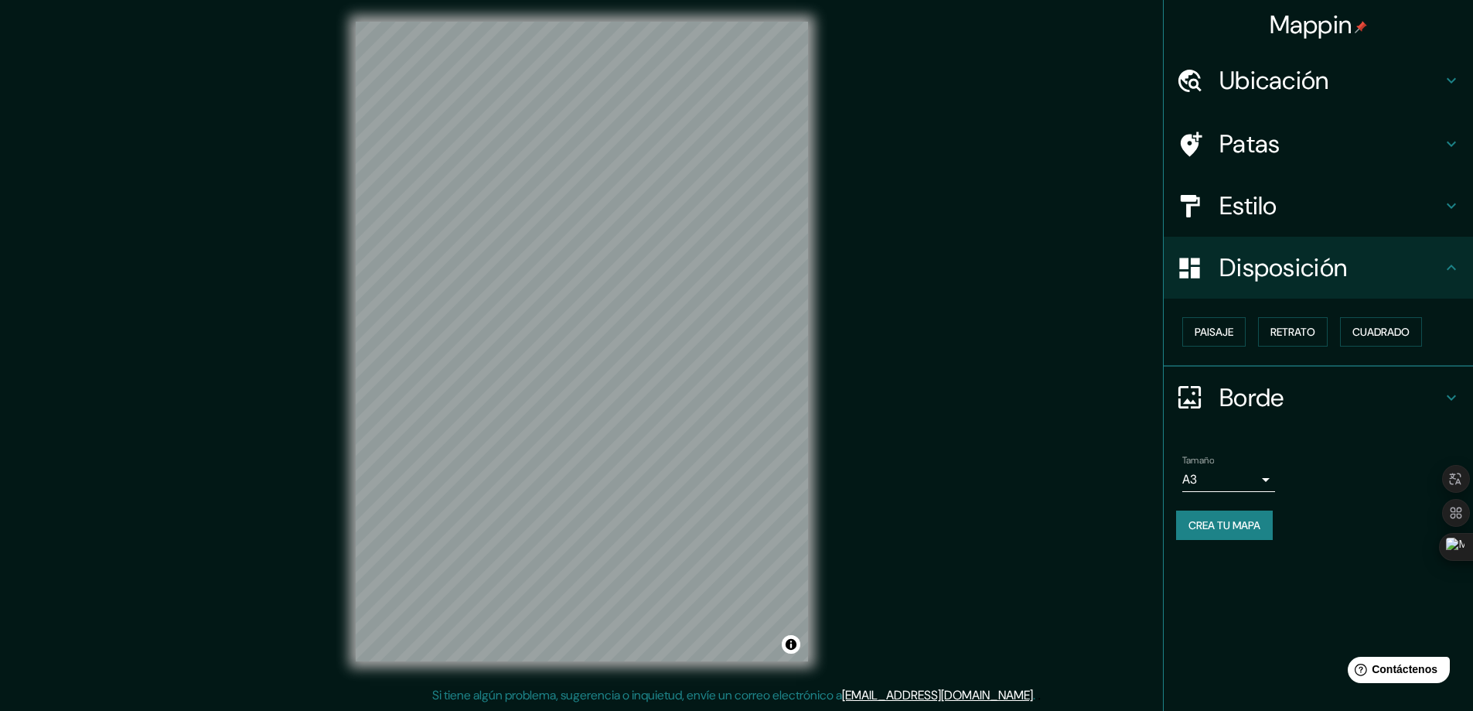
click at [933, 373] on div "Mappin Ubicación Chumbicha, [GEOGRAPHIC_DATA], [GEOGRAPHIC_DATA] Patas Estilo D…" at bounding box center [736, 354] width 1473 height 714
click at [391, 669] on div "© Mapbox © OpenStreetMap Improve this map" at bounding box center [582, 341] width 502 height 689
click at [842, 363] on div "Mappin Ubicación Chumbicha, [GEOGRAPHIC_DATA], [GEOGRAPHIC_DATA] Patas Estilo D…" at bounding box center [736, 354] width 1473 height 714
click at [950, 617] on div "Mappin Ubicación Chumbicha, [GEOGRAPHIC_DATA], [GEOGRAPHIC_DATA] Patas Estilo D…" at bounding box center [736, 354] width 1473 height 714
click at [861, 126] on div "Mappin Ubicación Chumbicha, [GEOGRAPHIC_DATA], [GEOGRAPHIC_DATA] Patas Estilo D…" at bounding box center [736, 354] width 1473 height 714
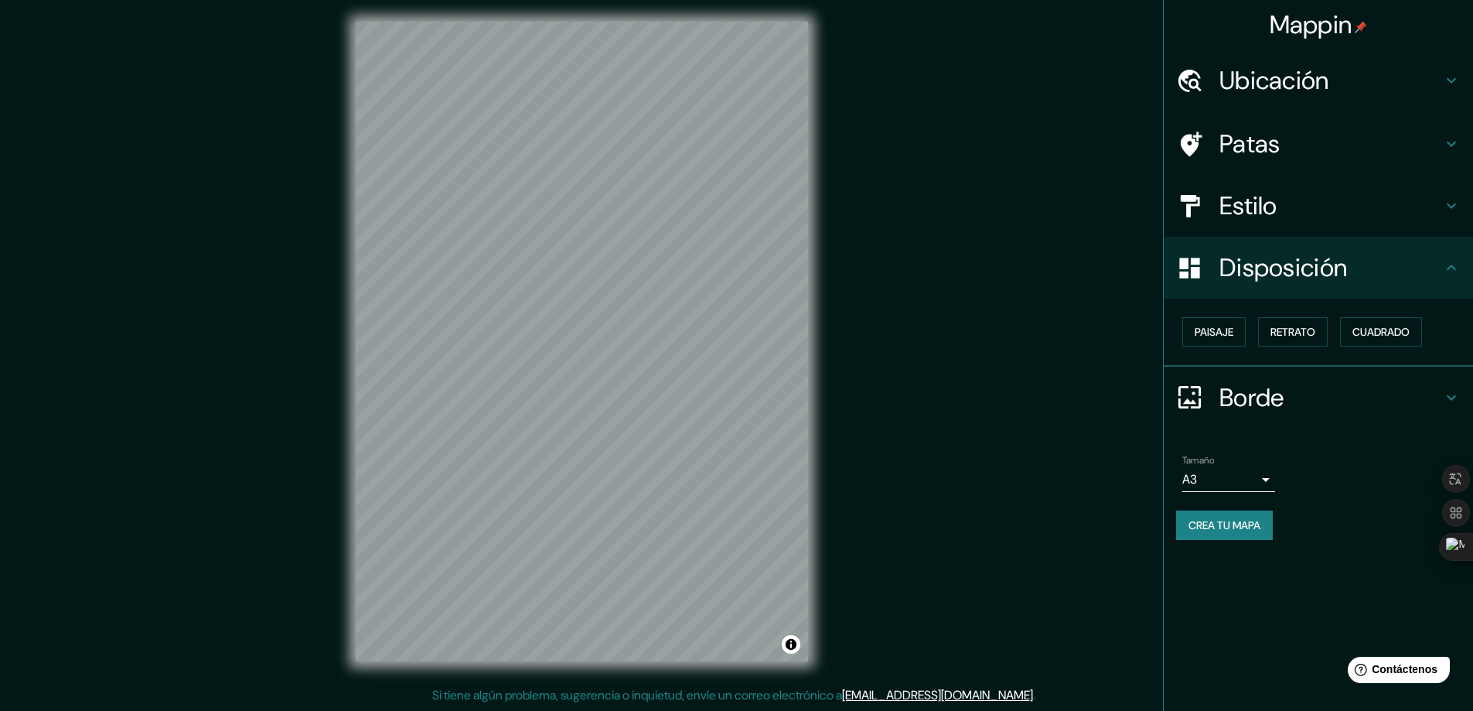
click at [959, 526] on div "Mappin Ubicación Chumbicha, [GEOGRAPHIC_DATA], [GEOGRAPHIC_DATA] Patas Estilo D…" at bounding box center [736, 354] width 1473 height 714
click at [1058, 321] on div "Mappin Ubicación Chumbicha, [GEOGRAPHIC_DATA], [GEOGRAPHIC_DATA] Patas Estilo D…" at bounding box center [736, 354] width 1473 height 714
click at [808, 81] on div "© Mapbox © OpenStreetMap Improve this map" at bounding box center [582, 341] width 502 height 689
click at [891, 223] on div "Mappin Ubicación Chumbicha, [GEOGRAPHIC_DATA], [GEOGRAPHIC_DATA] Patas Estilo D…" at bounding box center [736, 354] width 1473 height 714
click at [1126, 107] on div "Mappin Ubicación Chumbicha, [GEOGRAPHIC_DATA], [GEOGRAPHIC_DATA] Patas Estilo D…" at bounding box center [736, 354] width 1473 height 714
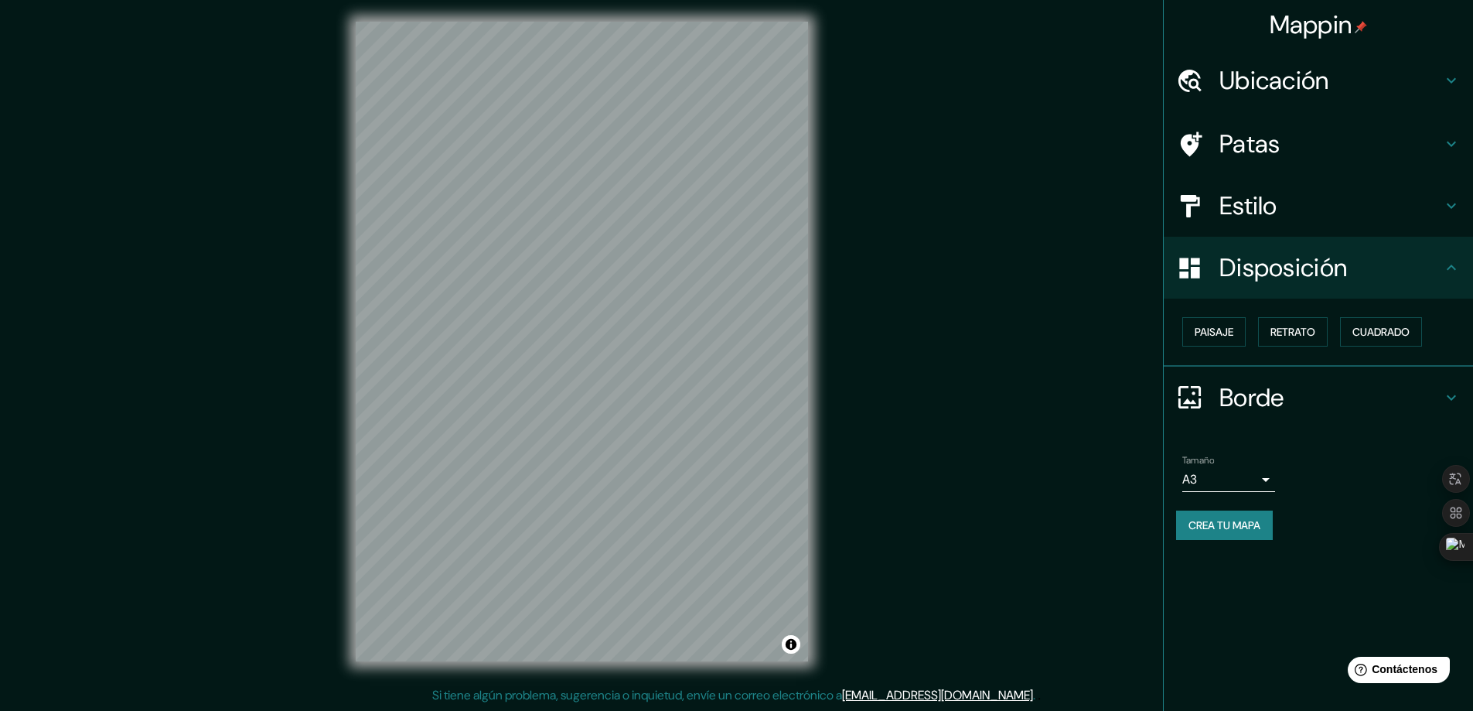
click at [827, 303] on div "© Mapbox © OpenStreetMap Improve this map" at bounding box center [582, 341] width 502 height 689
click at [293, 428] on div "Mappin Ubicación Chumbicha, [GEOGRAPHIC_DATA], [GEOGRAPHIC_DATA] Patas Estilo D…" at bounding box center [736, 354] width 1473 height 714
click at [970, 390] on div "Mappin Ubicación Chumbicha, [GEOGRAPHIC_DATA], [GEOGRAPHIC_DATA] Patas Estilo D…" at bounding box center [736, 354] width 1473 height 714
click at [831, 163] on div "© Mapbox © OpenStreetMap Improve this map" at bounding box center [582, 341] width 502 height 689
click at [964, 708] on html "Mappin Ubicación Chumbicha, [GEOGRAPHIC_DATA], [GEOGRAPHIC_DATA] Patas Estilo D…" at bounding box center [736, 352] width 1473 height 711
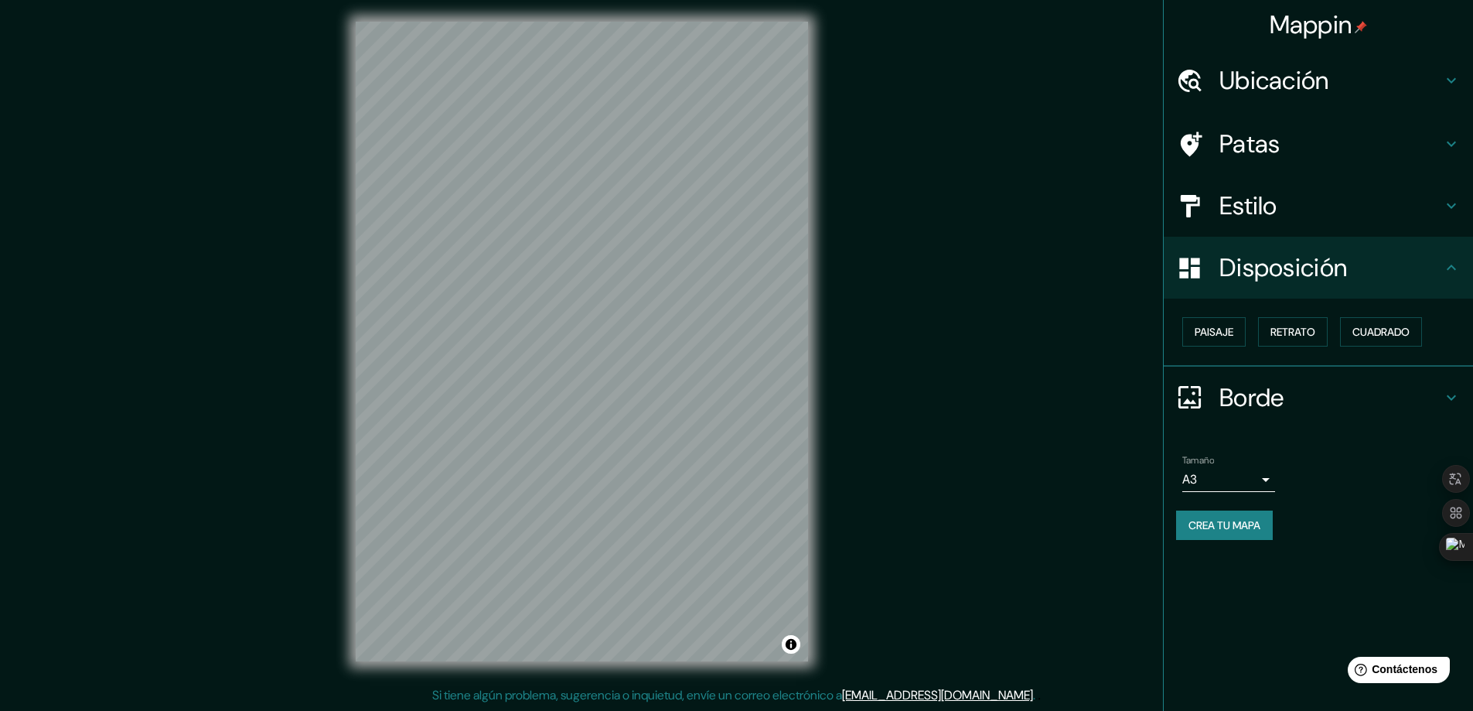
click at [810, 43] on div "© Mapbox © OpenStreetMap Improve this map" at bounding box center [582, 341] width 502 height 689
click at [1165, 157] on div "Mappin Ubicación Chumbicha, [GEOGRAPHIC_DATA], [GEOGRAPHIC_DATA] Patas Estilo D…" at bounding box center [736, 354] width 1473 height 714
click at [966, 252] on div "Mappin Ubicación Chumbicha, [GEOGRAPHIC_DATA], [GEOGRAPHIC_DATA] Patas Estilo D…" at bounding box center [736, 354] width 1473 height 714
click at [843, 263] on div "Mappin Ubicación Chumbicha, [GEOGRAPHIC_DATA], [GEOGRAPHIC_DATA] Patas Estilo D…" at bounding box center [736, 354] width 1473 height 714
click at [885, 258] on div "Mappin Ubicación Chumbicha, [GEOGRAPHIC_DATA], [GEOGRAPHIC_DATA] Patas Estilo D…" at bounding box center [736, 354] width 1473 height 714
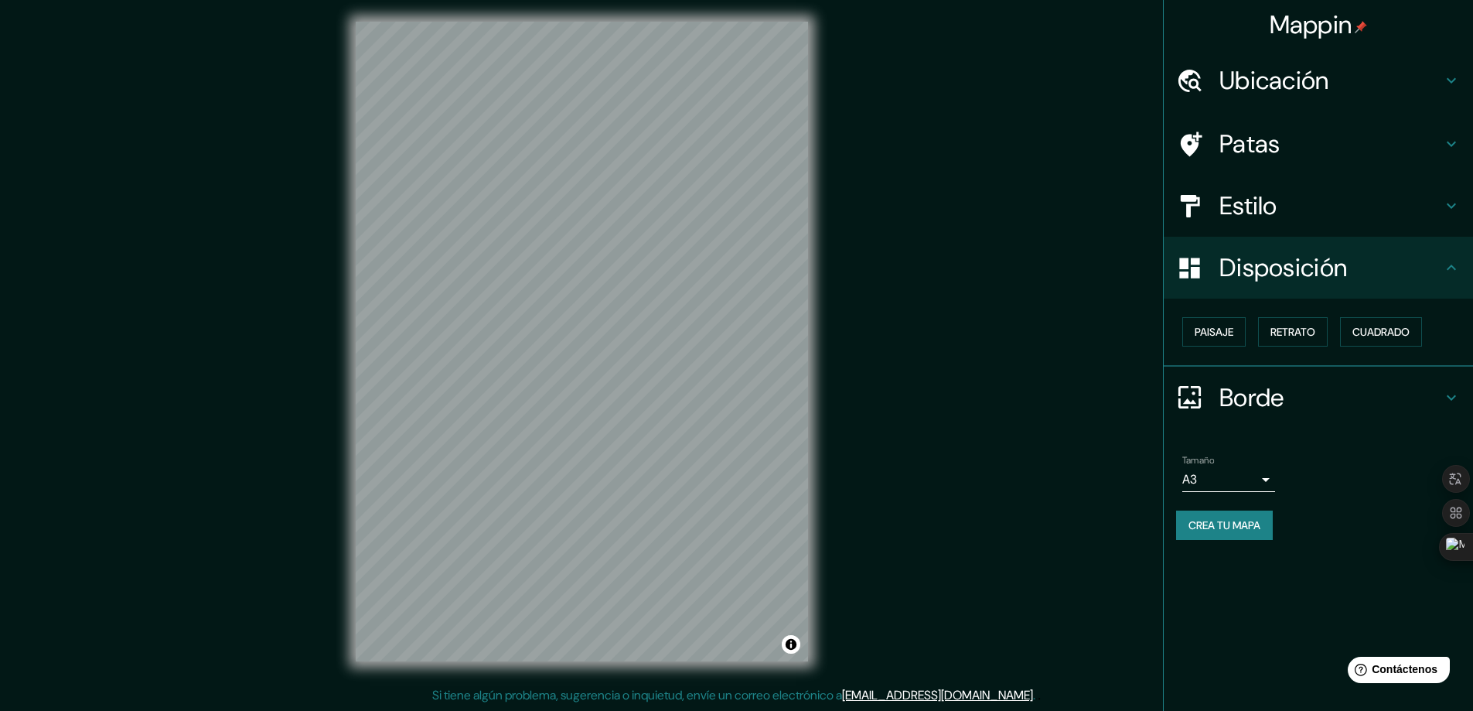
click at [473, 708] on html "Mappin Ubicación Chumbicha, [GEOGRAPHIC_DATA], [GEOGRAPHIC_DATA] Patas Estilo D…" at bounding box center [736, 352] width 1473 height 711
click at [326, 507] on div "Mappin Ubicación Chumbicha, [GEOGRAPHIC_DATA], [GEOGRAPHIC_DATA] Patas Estilo D…" at bounding box center [736, 354] width 1473 height 714
click at [676, 708] on html "Mappin Ubicación Chumbicha, [GEOGRAPHIC_DATA], [GEOGRAPHIC_DATA] Patas Estilo D…" at bounding box center [736, 352] width 1473 height 711
click at [651, 708] on html "Mappin Ubicación Chumbicha, [GEOGRAPHIC_DATA], [GEOGRAPHIC_DATA] Patas Estilo D…" at bounding box center [736, 352] width 1473 height 711
click at [762, 708] on html "Mappin Ubicación Chumbicha, [GEOGRAPHIC_DATA], [GEOGRAPHIC_DATA] Patas Estilo D…" at bounding box center [736, 352] width 1473 height 711
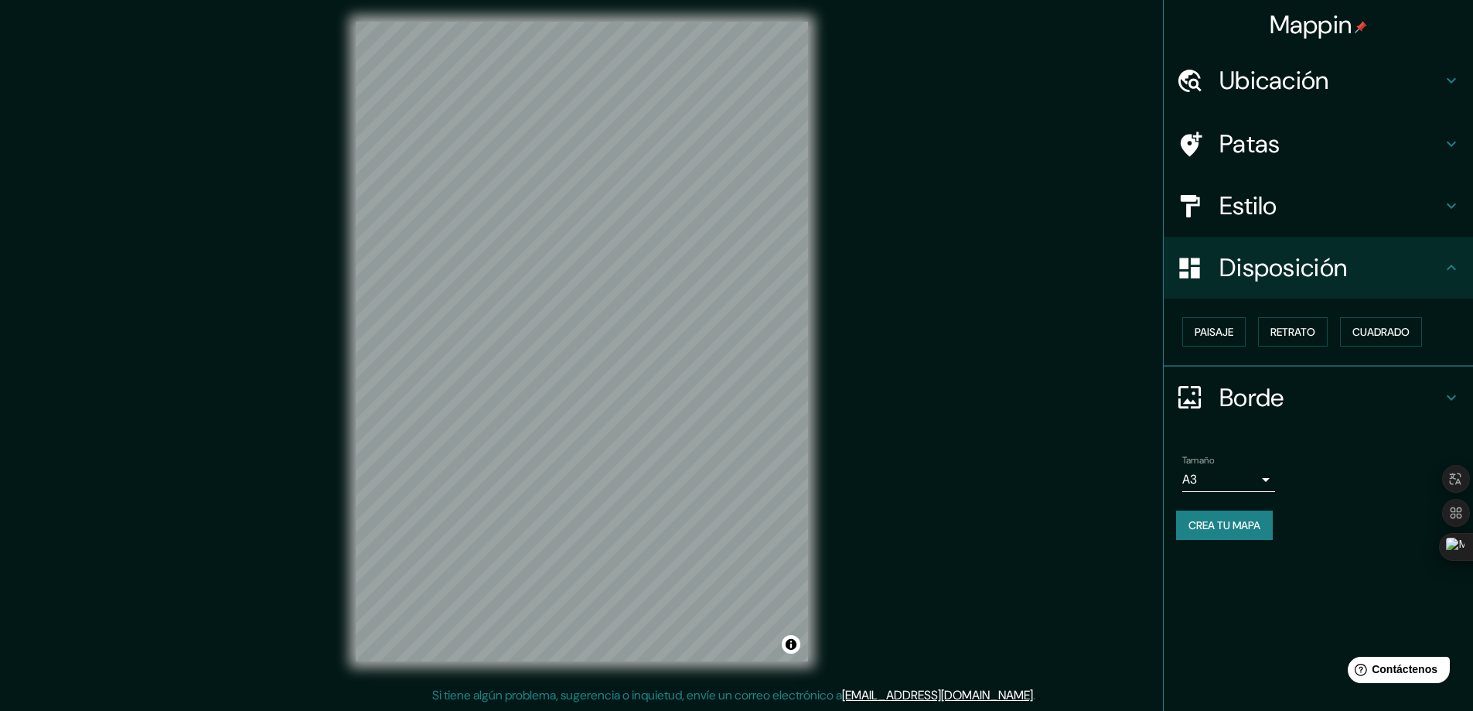
click at [927, 250] on div "Mappin Ubicación Chumbicha, [GEOGRAPHIC_DATA], [GEOGRAPHIC_DATA] Patas Estilo D…" at bounding box center [736, 354] width 1473 height 714
click at [280, 460] on div "Mappin Ubicación Chumbicha, [GEOGRAPHIC_DATA], [GEOGRAPHIC_DATA] Patas Estilo D…" at bounding box center [736, 354] width 1473 height 714
click at [279, 298] on div "Mappin Ubicación Chumbicha, [GEOGRAPHIC_DATA], [GEOGRAPHIC_DATA] Patas Estilo D…" at bounding box center [736, 354] width 1473 height 714
click at [1042, 247] on div "Mappin Ubicación Chumbicha, [GEOGRAPHIC_DATA], [GEOGRAPHIC_DATA] Patas Estilo D…" at bounding box center [736, 354] width 1473 height 714
click at [170, 322] on div "Mappin Ubicación Chumbicha, [GEOGRAPHIC_DATA], [GEOGRAPHIC_DATA] Patas Estilo D…" at bounding box center [736, 354] width 1473 height 714
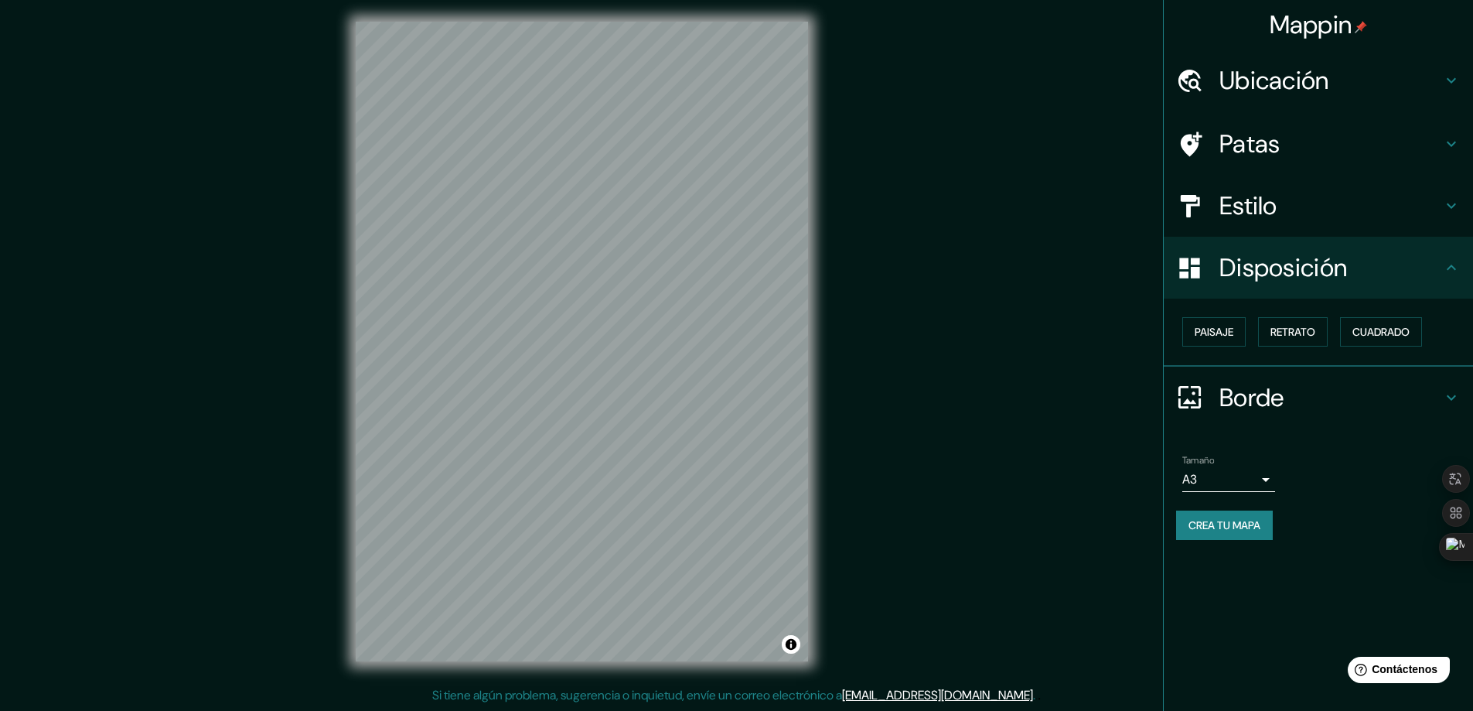
click at [830, 323] on div "© Mapbox © OpenStreetMap Improve this map" at bounding box center [582, 341] width 502 height 689
click at [677, 0] on html "Mappin Ubicación Chumbicha, [GEOGRAPHIC_DATA], [GEOGRAPHIC_DATA] Patas Estilo D…" at bounding box center [736, 352] width 1473 height 711
click at [913, 322] on div "Mappin Ubicación Chumbicha, [GEOGRAPHIC_DATA], [GEOGRAPHIC_DATA] Patas Estilo D…" at bounding box center [736, 354] width 1473 height 714
click at [1119, 592] on div "Mappin Ubicación Chumbicha, [GEOGRAPHIC_DATA], [GEOGRAPHIC_DATA] Patas Estilo D…" at bounding box center [736, 354] width 1473 height 714
click at [124, 310] on div "Mappin Ubicación Chumbicha, [GEOGRAPHIC_DATA], [GEOGRAPHIC_DATA] Patas Estilo D…" at bounding box center [736, 354] width 1473 height 714
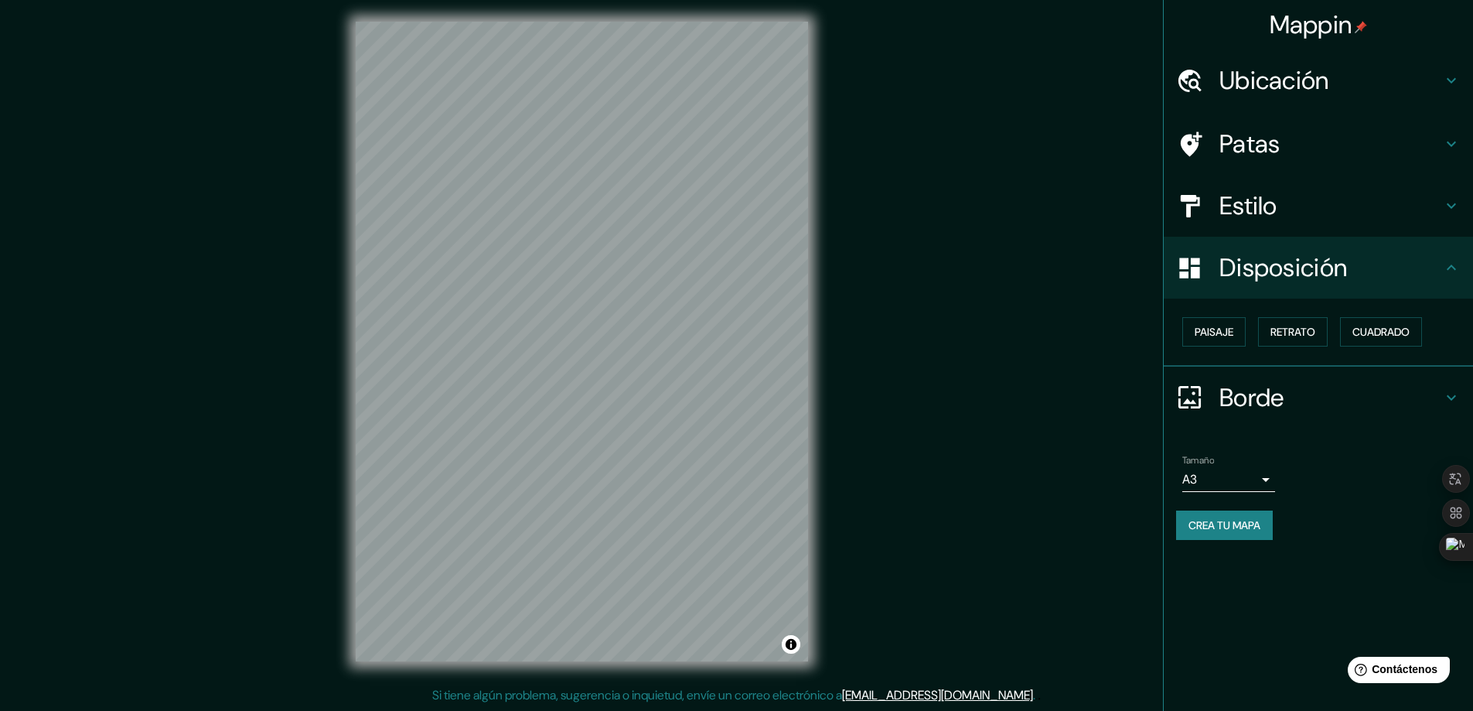
click at [1018, 467] on div "Mappin Ubicación Chumbicha, [GEOGRAPHIC_DATA], [GEOGRAPHIC_DATA] Patas Estilo D…" at bounding box center [736, 354] width 1473 height 714
click at [844, 328] on div "Mappin Ubicación Chumbicha, [GEOGRAPHIC_DATA], [GEOGRAPHIC_DATA] Patas Estilo D…" at bounding box center [736, 354] width 1473 height 714
click at [909, 708] on html "Mappin Ubicación Chumbicha, [GEOGRAPHIC_DATA], [GEOGRAPHIC_DATA] Patas Estilo D…" at bounding box center [736, 352] width 1473 height 711
click at [878, 708] on html "Mappin Ubicación Chumbicha, [GEOGRAPHIC_DATA], [GEOGRAPHIC_DATA] Patas Estilo D…" at bounding box center [736, 352] width 1473 height 711
click at [946, 570] on div "Mappin Ubicación Chumbicha, [GEOGRAPHIC_DATA], [GEOGRAPHIC_DATA] Patas Estilo D…" at bounding box center [736, 354] width 1473 height 714
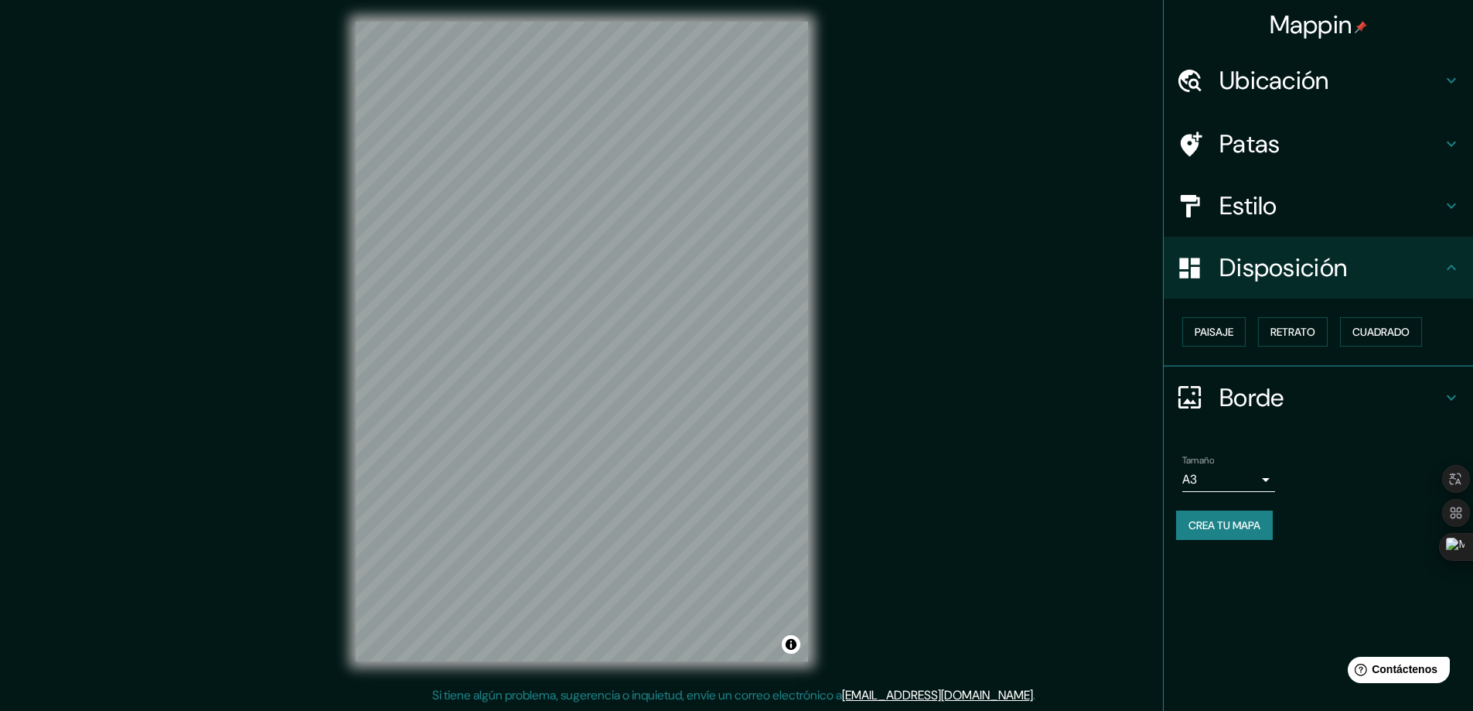
click at [1023, 483] on div "Mappin Ubicación Chumbicha, [GEOGRAPHIC_DATA], [GEOGRAPHIC_DATA] Patas Estilo D…" at bounding box center [736, 354] width 1473 height 714
click at [116, 394] on div "Mappin Ubicación Chumbicha, [GEOGRAPHIC_DATA], [GEOGRAPHIC_DATA] Patas Estilo D…" at bounding box center [736, 354] width 1473 height 714
click at [1126, 352] on div "Mappin Ubicación Chumbicha, [GEOGRAPHIC_DATA], [GEOGRAPHIC_DATA] Patas Estilo D…" at bounding box center [736, 354] width 1473 height 714
click at [1178, 275] on div "Mappin Ubicación Chumbicha, [GEOGRAPHIC_DATA], [GEOGRAPHIC_DATA] Patas Estilo D…" at bounding box center [736, 354] width 1473 height 714
click at [762, 708] on html "Mappin Ubicación Chumbicha, [GEOGRAPHIC_DATA], [GEOGRAPHIC_DATA] Patas Estilo D…" at bounding box center [736, 352] width 1473 height 711
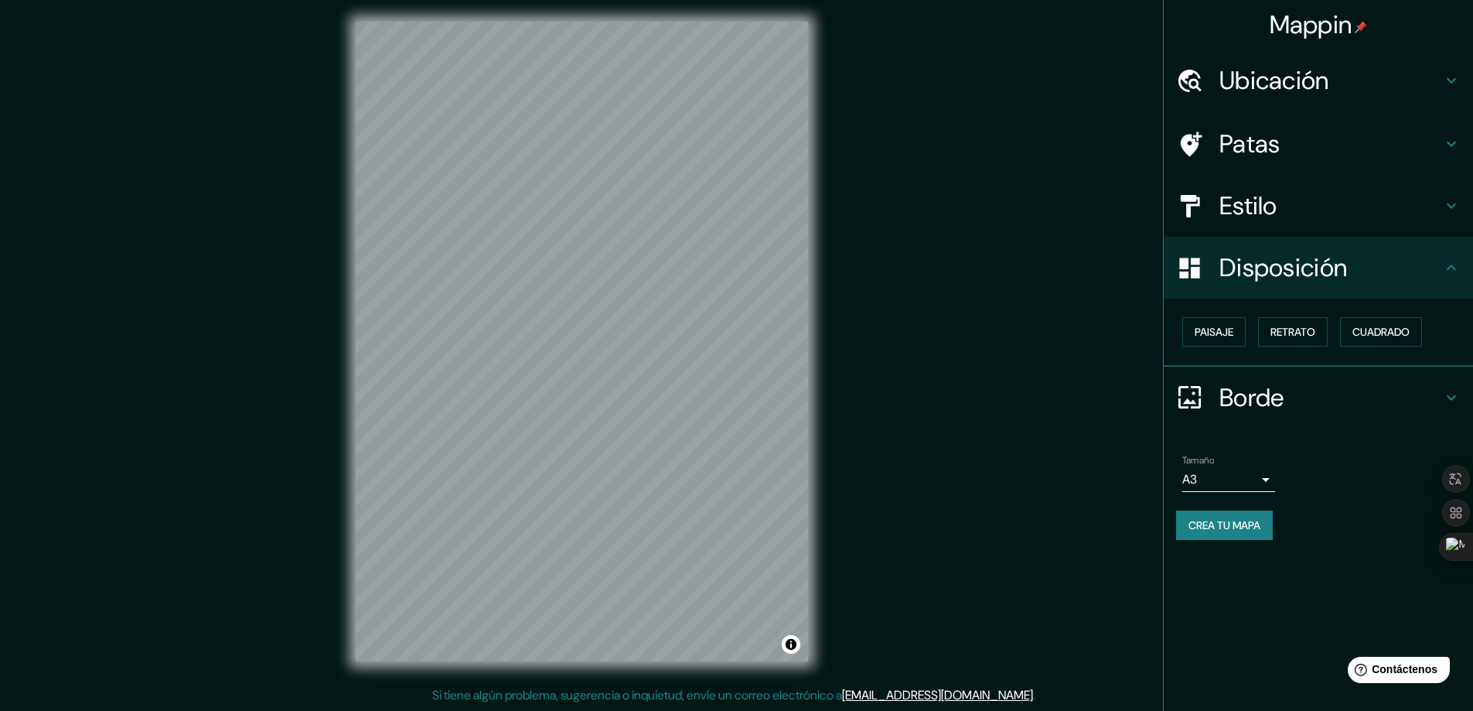
click at [912, 295] on div "Mappin Ubicación Chumbicha, [GEOGRAPHIC_DATA], [GEOGRAPHIC_DATA] Patas Estilo D…" at bounding box center [736, 354] width 1473 height 714
click at [940, 62] on div "Mappin Ubicación Chumbicha, [GEOGRAPHIC_DATA], [GEOGRAPHIC_DATA] Patas Estilo D…" at bounding box center [736, 354] width 1473 height 714
click at [817, 411] on div "© Mapbox © OpenStreetMap Improve this map" at bounding box center [582, 341] width 502 height 689
click at [827, 202] on div "© Mapbox © OpenStreetMap Improve this map" at bounding box center [582, 341] width 502 height 689
click at [860, 343] on div "Mappin Ubicación Chumbicha, [GEOGRAPHIC_DATA], [GEOGRAPHIC_DATA] Patas Estilo D…" at bounding box center [736, 354] width 1473 height 714
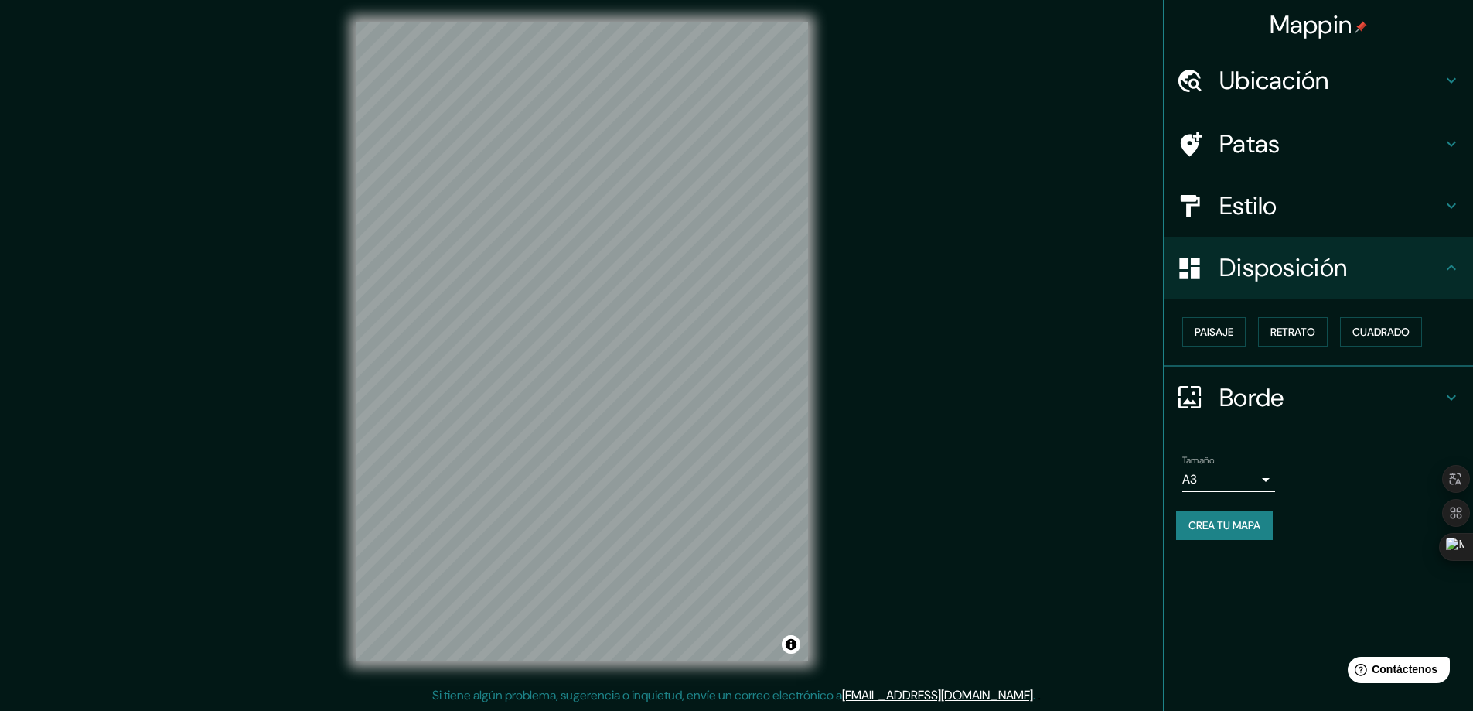
click at [1047, 0] on html "Mappin Ubicación Chumbicha, [GEOGRAPHIC_DATA], [GEOGRAPHIC_DATA] Patas Estilo D…" at bounding box center [736, 352] width 1473 height 711
click at [825, 499] on div "© Mapbox © OpenStreetMap Improve this map" at bounding box center [582, 341] width 502 height 689
click at [869, 683] on div "Mappin Ubicación Chumbicha, [GEOGRAPHIC_DATA], [GEOGRAPHIC_DATA] Patas Estilo D…" at bounding box center [736, 354] width 1473 height 714
click at [929, 401] on div "Mappin Ubicación Chumbicha, [GEOGRAPHIC_DATA], [GEOGRAPHIC_DATA] Patas Estilo D…" at bounding box center [736, 354] width 1473 height 714
click at [858, 638] on div "Mappin Ubicación Chumbicha, [GEOGRAPHIC_DATA], [GEOGRAPHIC_DATA] Patas Estilo D…" at bounding box center [736, 354] width 1473 height 714
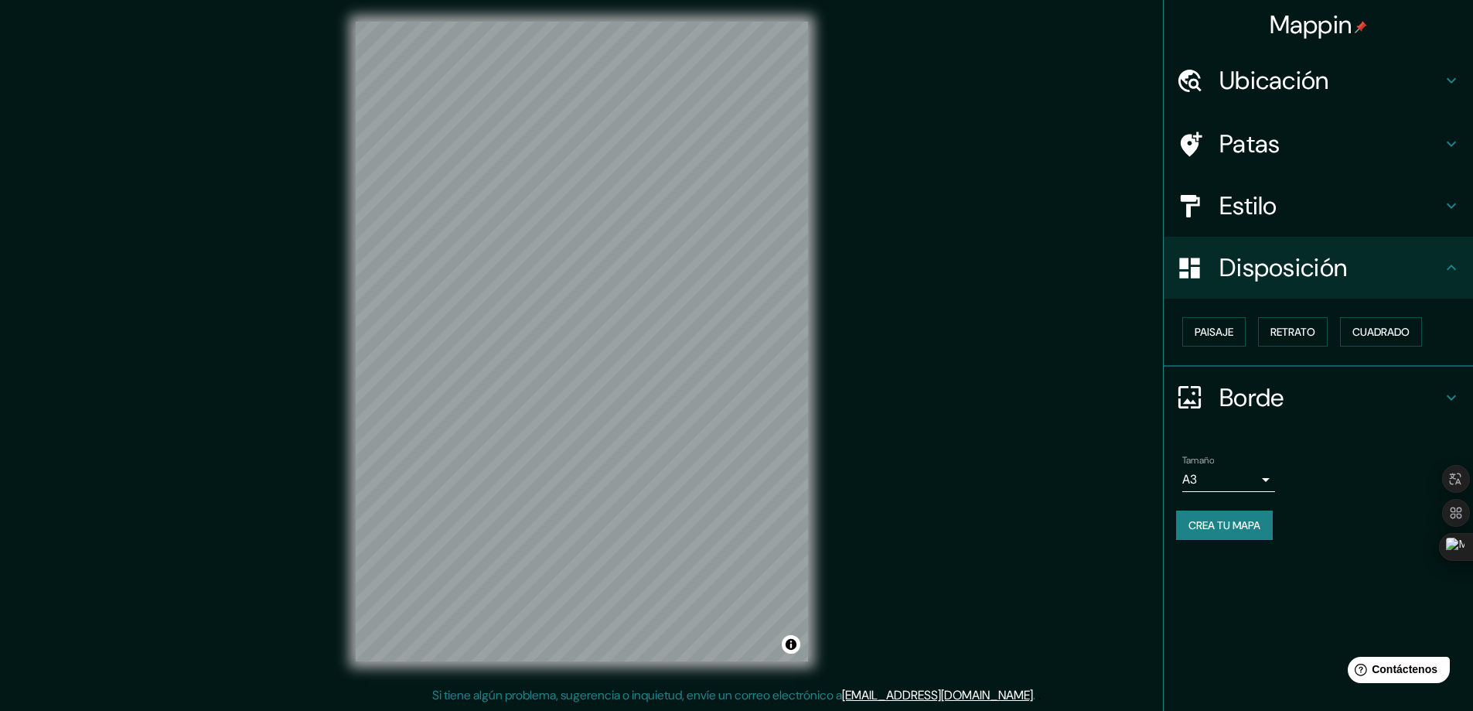
click at [966, 438] on div "Mappin Ubicación Chumbicha, [GEOGRAPHIC_DATA], [GEOGRAPHIC_DATA] Patas Estilo D…" at bounding box center [736, 354] width 1473 height 714
click at [944, 474] on div "Mappin Ubicación Chumbicha, [GEOGRAPHIC_DATA], [GEOGRAPHIC_DATA] Patas Estilo D…" at bounding box center [736, 354] width 1473 height 714
click at [792, 667] on div "© Mapbox © OpenStreetMap Improve this map" at bounding box center [582, 341] width 502 height 689
click at [602, 356] on div "© Mapbox © OpenStreetMap Improve this map" at bounding box center [582, 341] width 502 height 689
drag, startPoint x: 810, startPoint y: 503, endPoint x: 326, endPoint y: 329, distance: 514.7
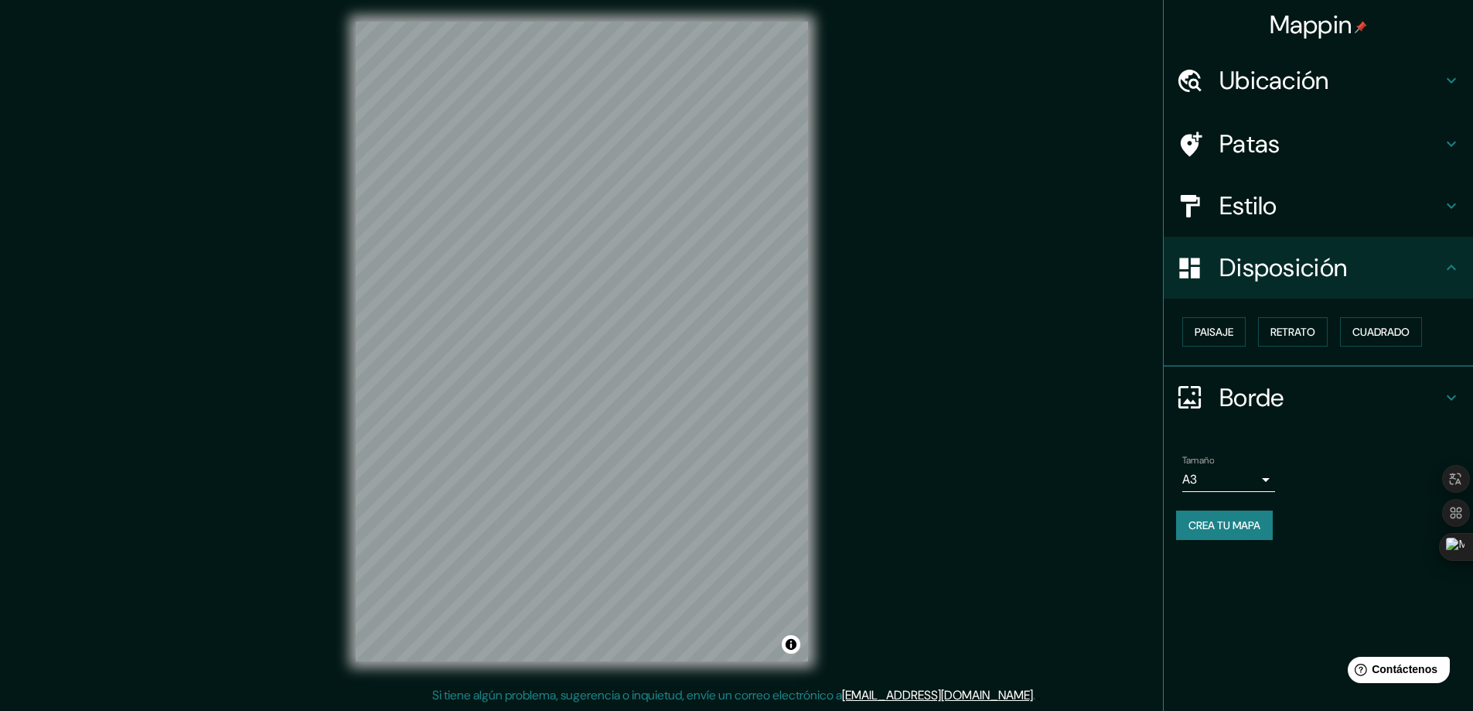
click at [326, 329] on div "Mappin Ubicación Chumbicha, [GEOGRAPHIC_DATA], [GEOGRAPHIC_DATA] Patas Estilo D…" at bounding box center [736, 354] width 1473 height 714
click at [752, 680] on div "© Mapbox © OpenStreetMap Improve this map" at bounding box center [582, 341] width 502 height 689
click at [500, 686] on div "Mappin Ubicación Chumbicha, [GEOGRAPHIC_DATA], [GEOGRAPHIC_DATA] Patas Estilo D…" at bounding box center [736, 354] width 1473 height 714
click at [1359, 354] on div "Mappin Ubicación Chumbicha, [GEOGRAPHIC_DATA], [GEOGRAPHIC_DATA] Patas Estilo D…" at bounding box center [736, 354] width 1473 height 714
click at [1082, 624] on div "Mappin Ubicación Chumbicha, [GEOGRAPHIC_DATA], [GEOGRAPHIC_DATA] Patas Estilo D…" at bounding box center [736, 354] width 1473 height 714
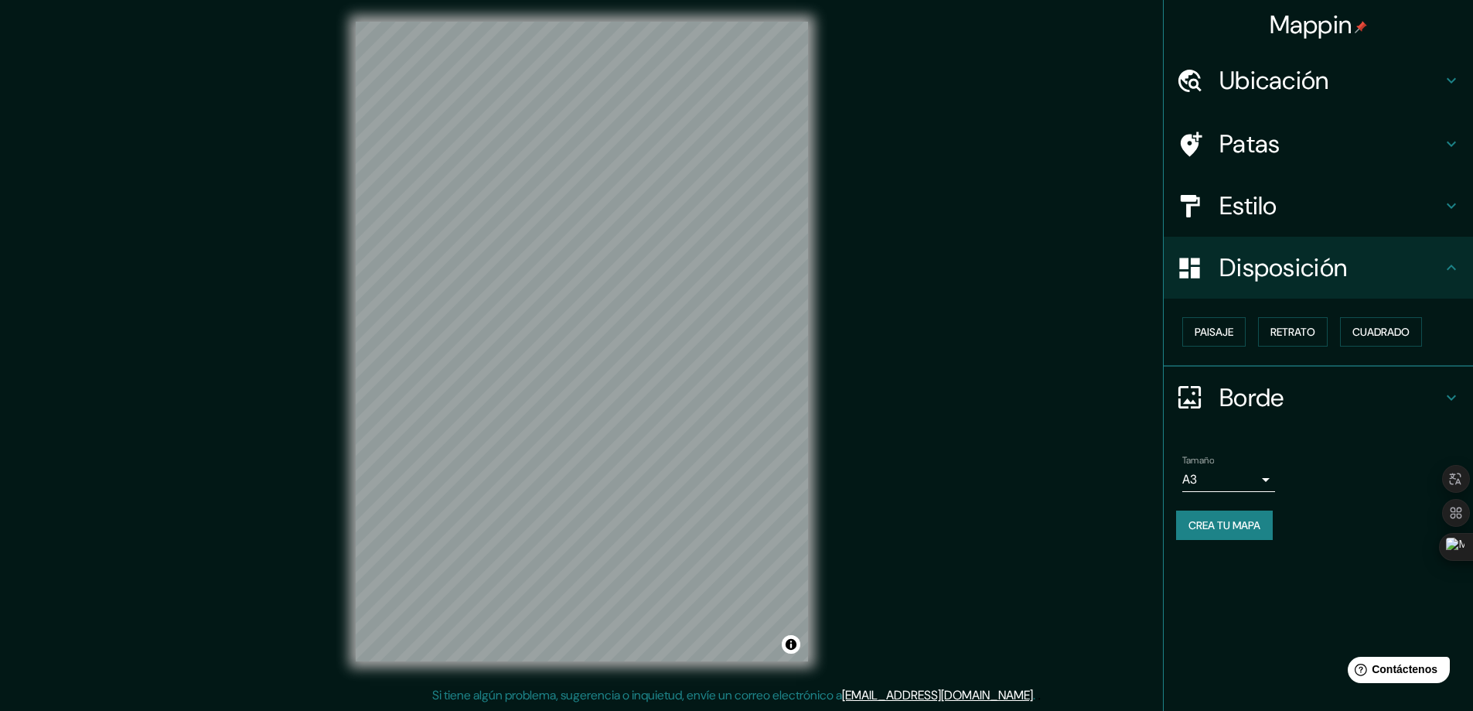
click at [798, 708] on html "Mappin Ubicación Chumbicha, [GEOGRAPHIC_DATA], [GEOGRAPHIC_DATA] Patas Estilo D…" at bounding box center [736, 352] width 1473 height 711
click at [1214, 331] on font "Paisaje" at bounding box center [1214, 332] width 39 height 14
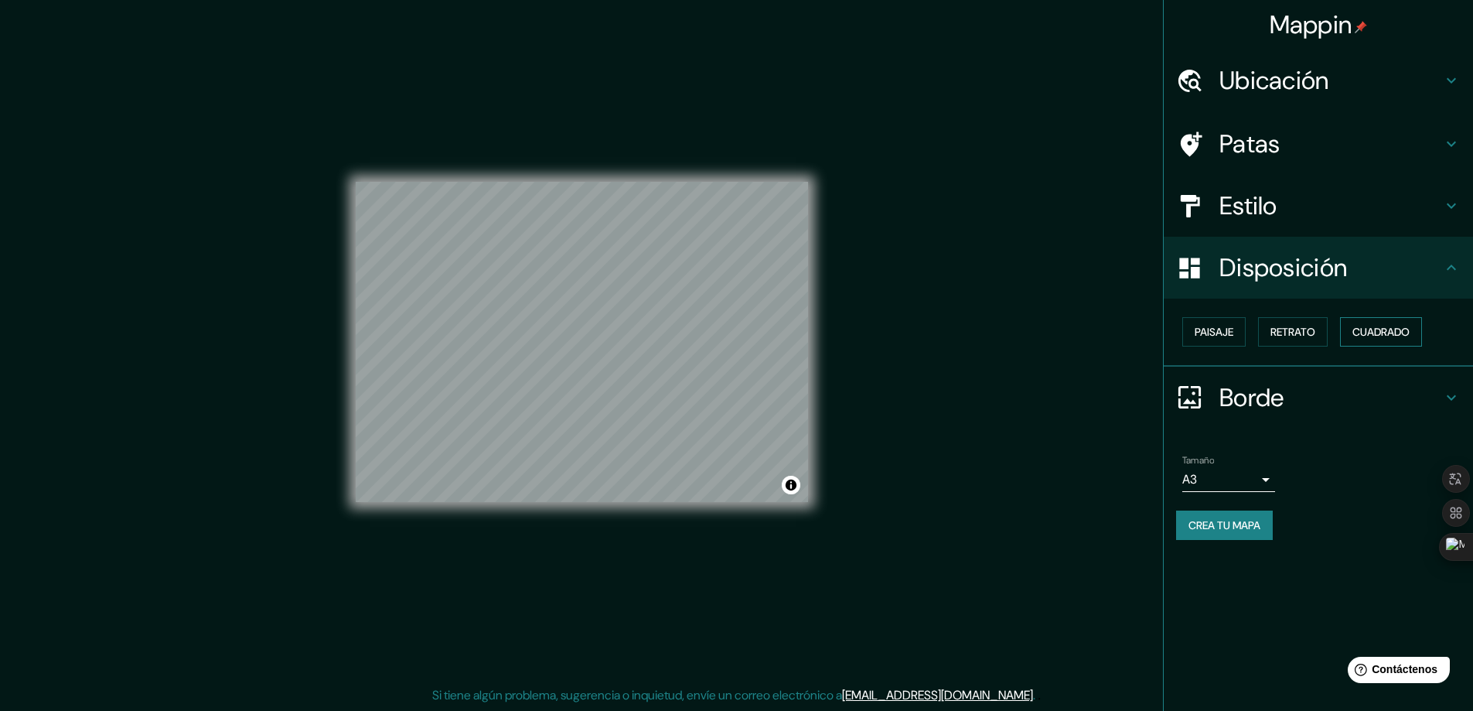
click at [1391, 331] on font "Cuadrado" at bounding box center [1380, 332] width 57 height 14
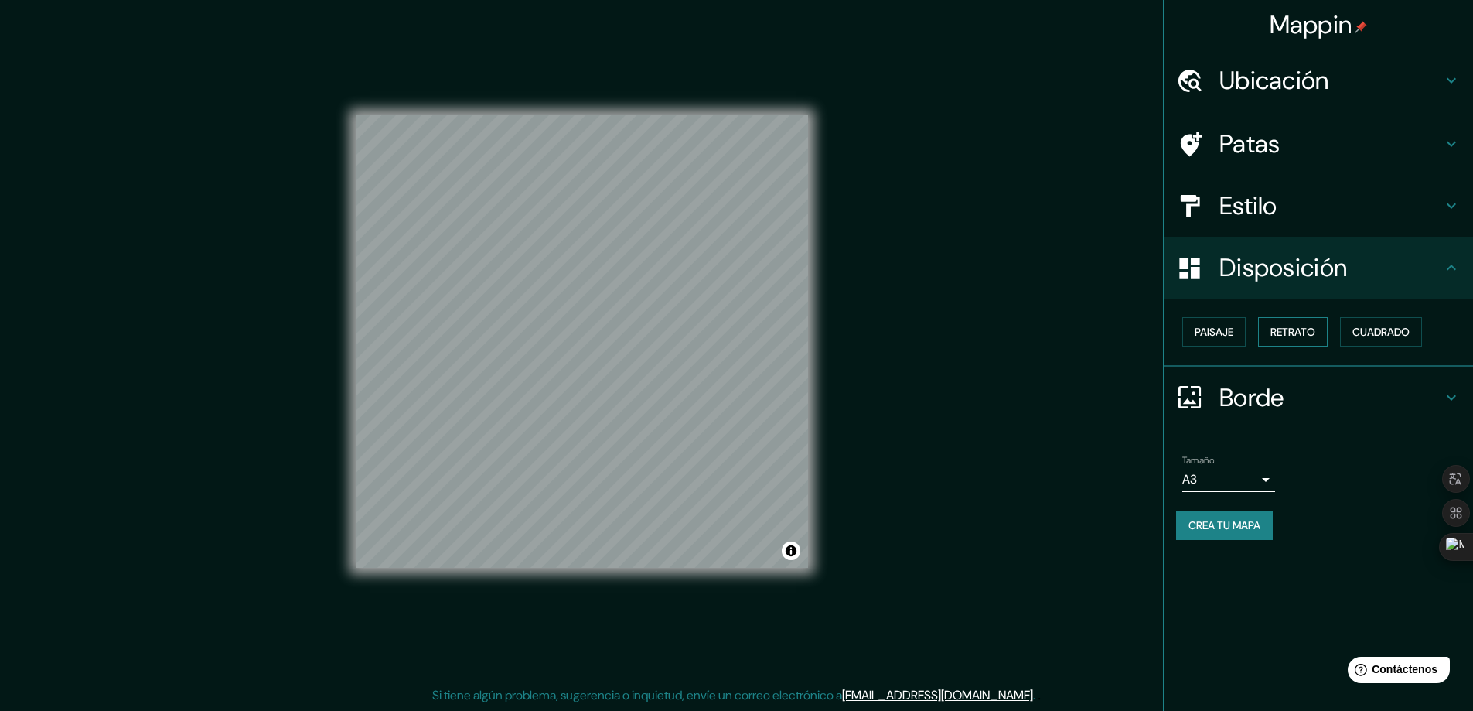
click at [1296, 336] on font "Retrato" at bounding box center [1293, 332] width 45 height 14
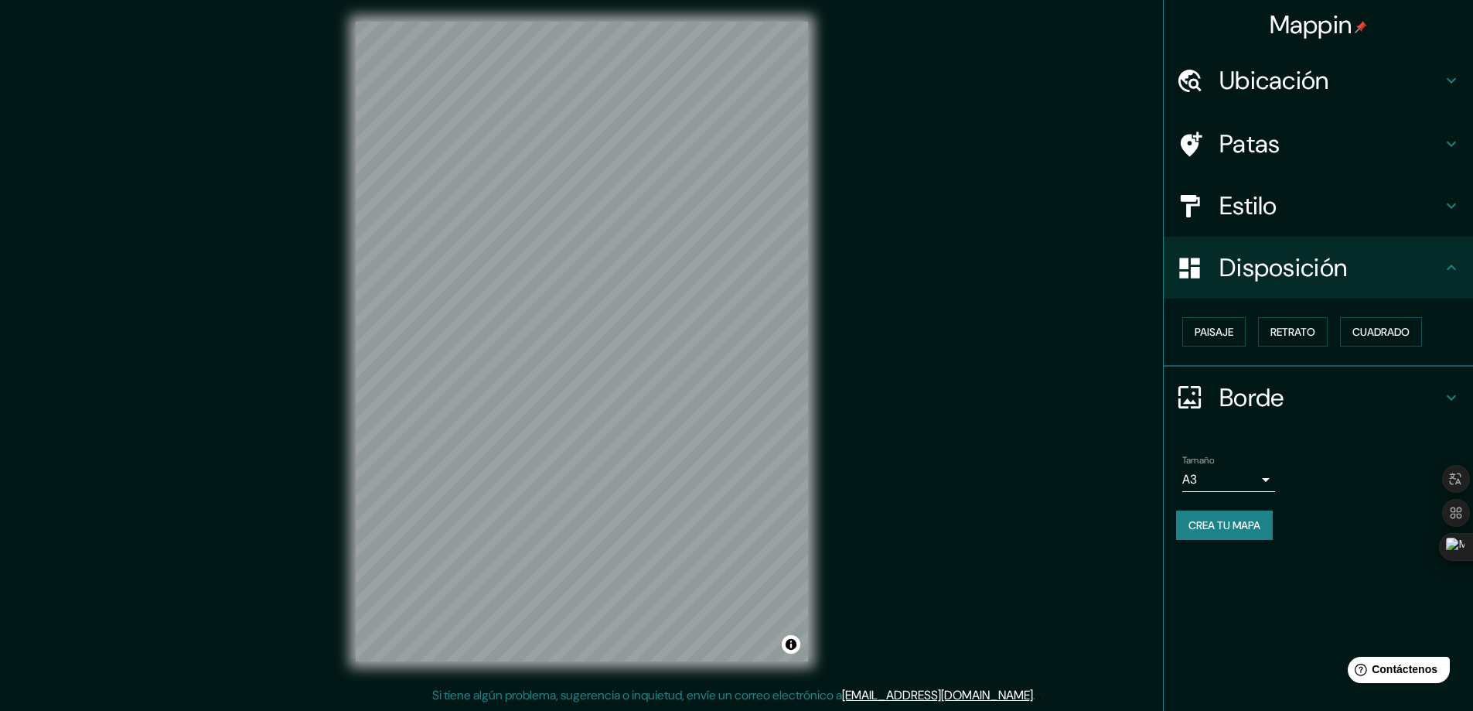
click at [1096, 514] on div "Mappin Ubicación Chumbicha, [GEOGRAPHIC_DATA], [GEOGRAPHIC_DATA] Patas Estilo D…" at bounding box center [736, 354] width 1473 height 714
click at [246, 308] on div "Mappin Ubicación Chumbicha, [GEOGRAPHIC_DATA], [GEOGRAPHIC_DATA] Patas Estilo D…" at bounding box center [736, 354] width 1473 height 714
click at [284, 217] on div "Mappin Ubicación Chumbicha, [GEOGRAPHIC_DATA], [GEOGRAPHIC_DATA] Patas Estilo D…" at bounding box center [736, 354] width 1473 height 714
